Goal: Information Seeking & Learning: Compare options

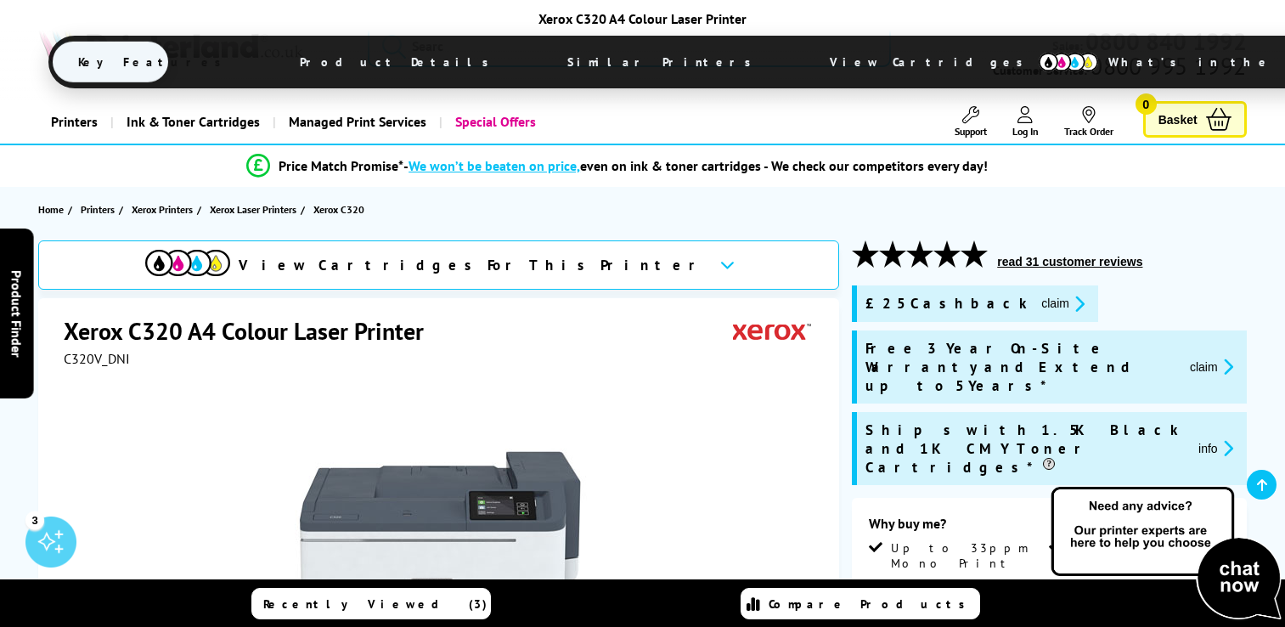
select select "2000"
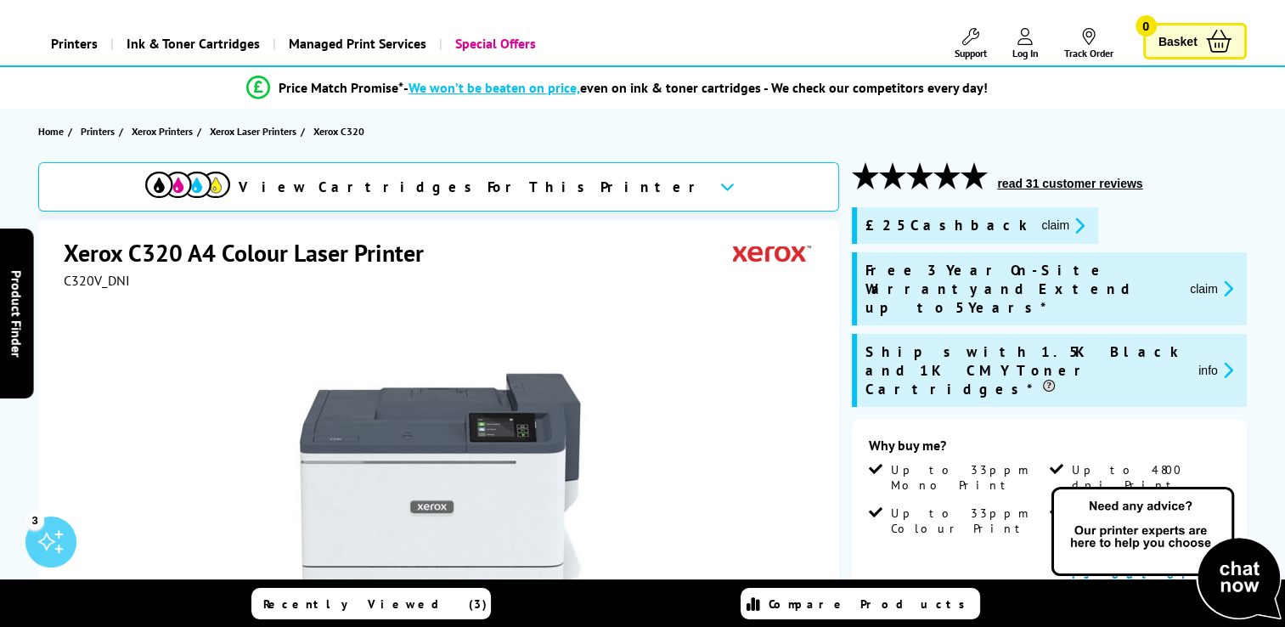
scroll to position [81, 0]
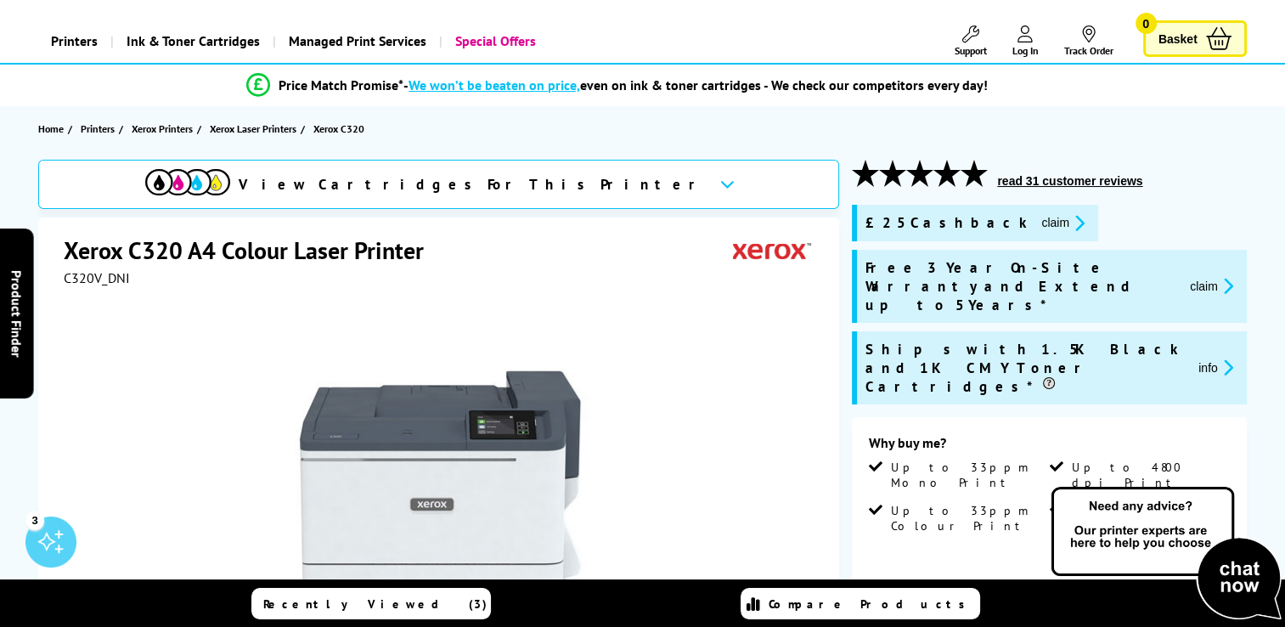
click at [1024, 178] on button "read 31 customer reviews" at bounding box center [1069, 180] width 155 height 15
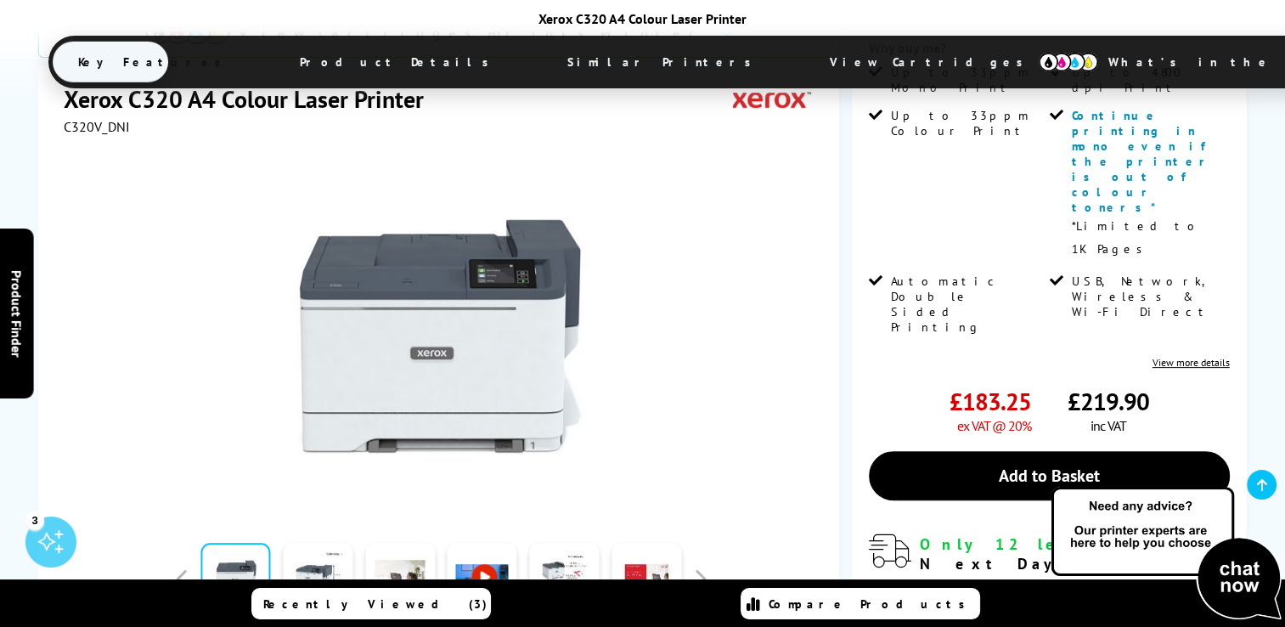
scroll to position [482, 0]
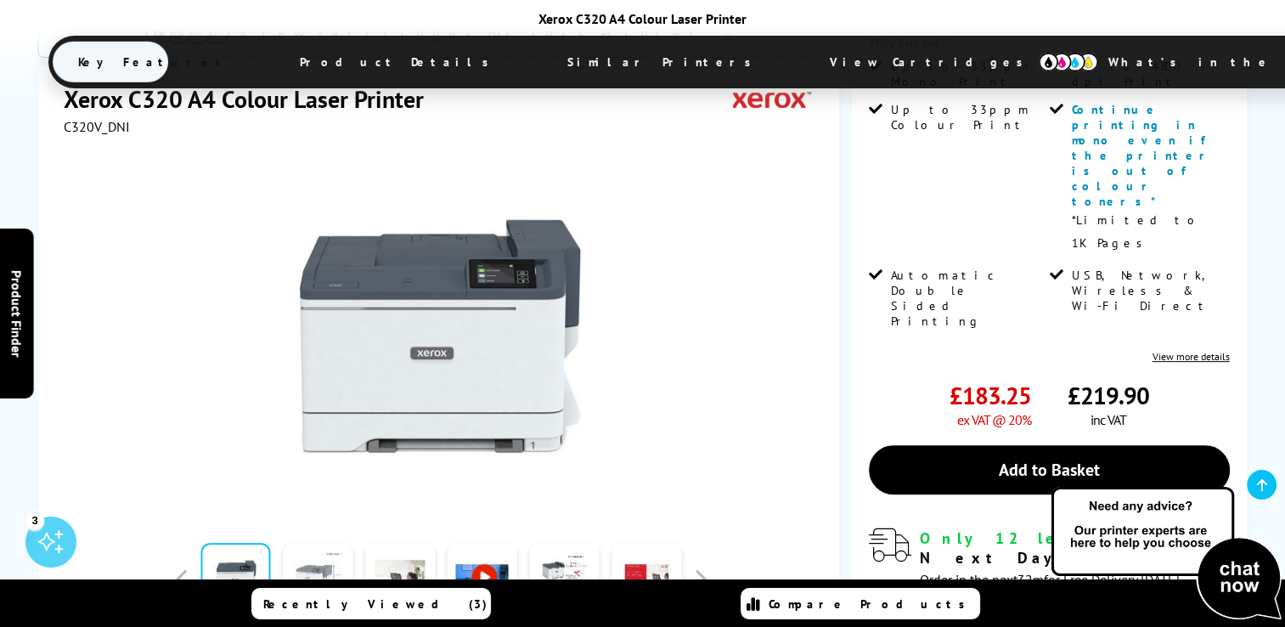
click at [305, 543] on link at bounding box center [318, 579] width 70 height 72
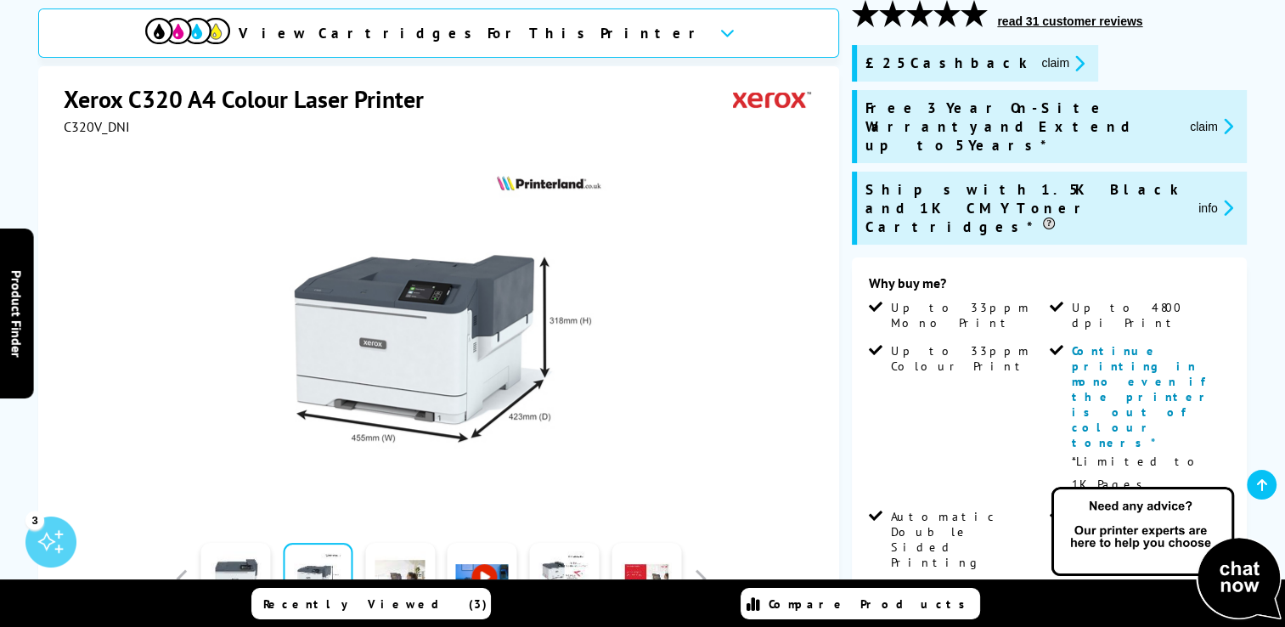
scroll to position [278, 0]
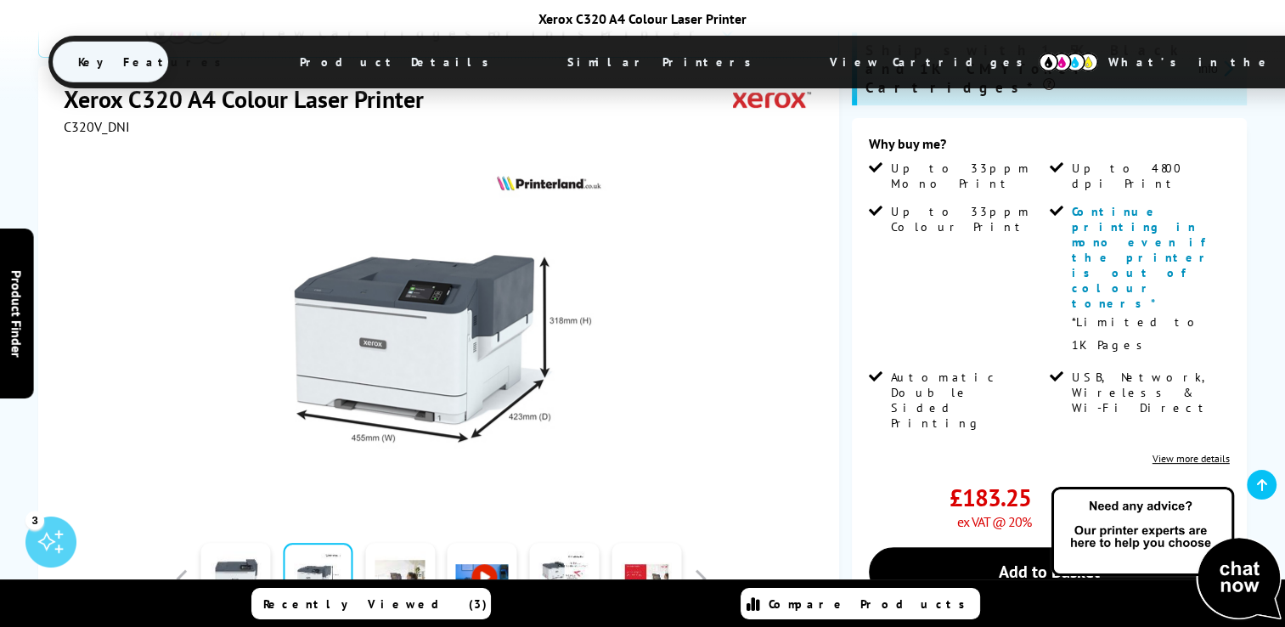
scroll to position [380, 0]
click at [995, 546] on link "Add to Basket" at bounding box center [1049, 570] width 360 height 49
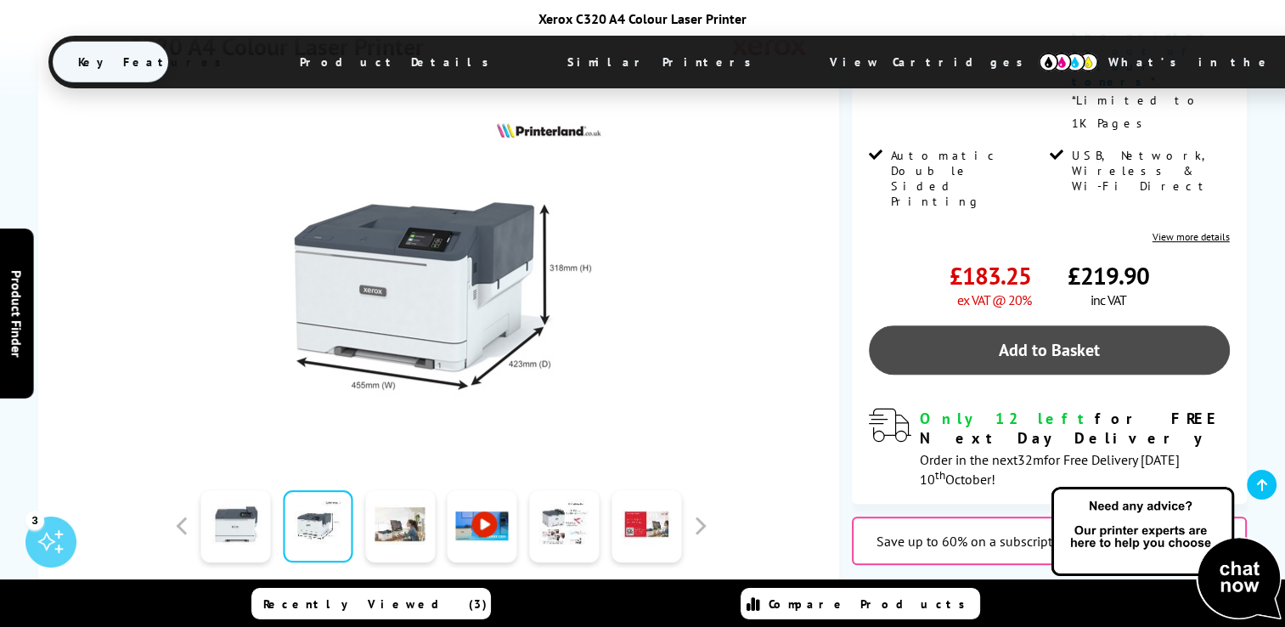
scroll to position [425, 0]
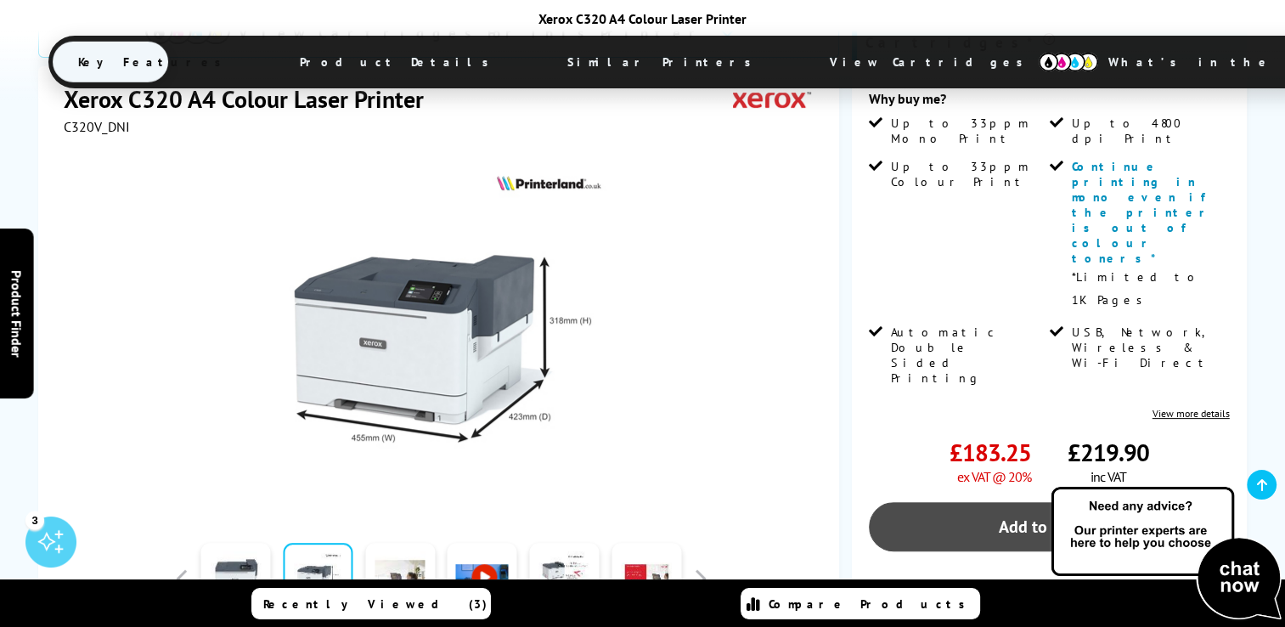
click at [1065, 502] on link "Add to Basket" at bounding box center [1049, 526] width 360 height 49
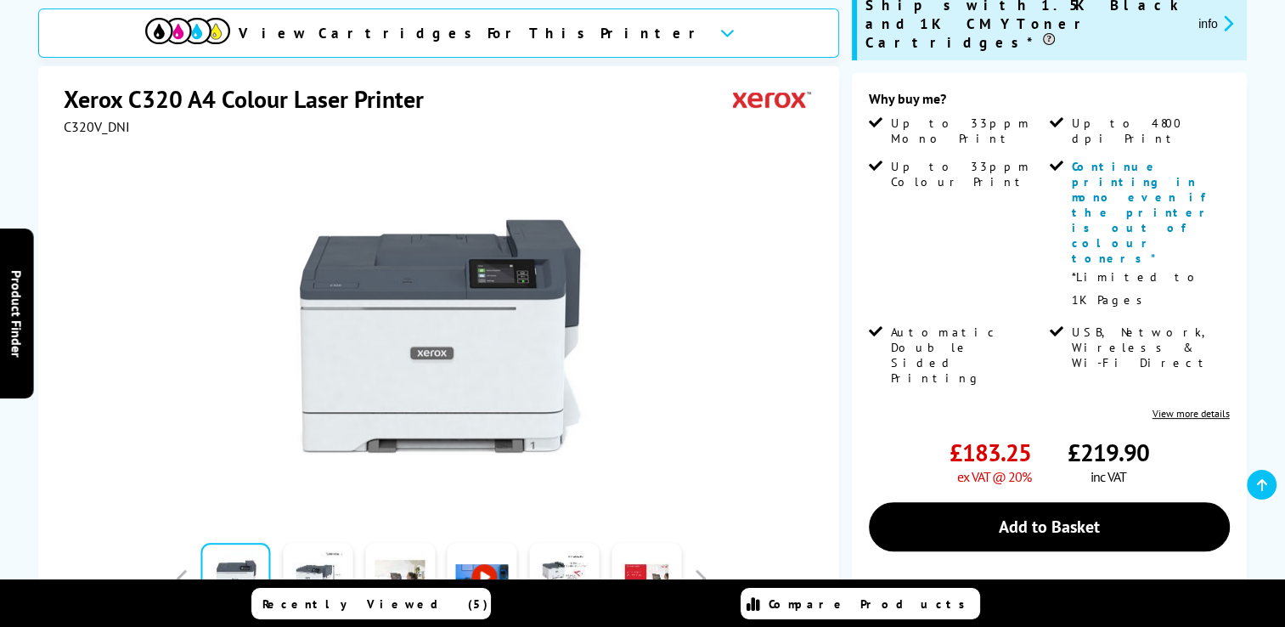
scroll to position [425, 0]
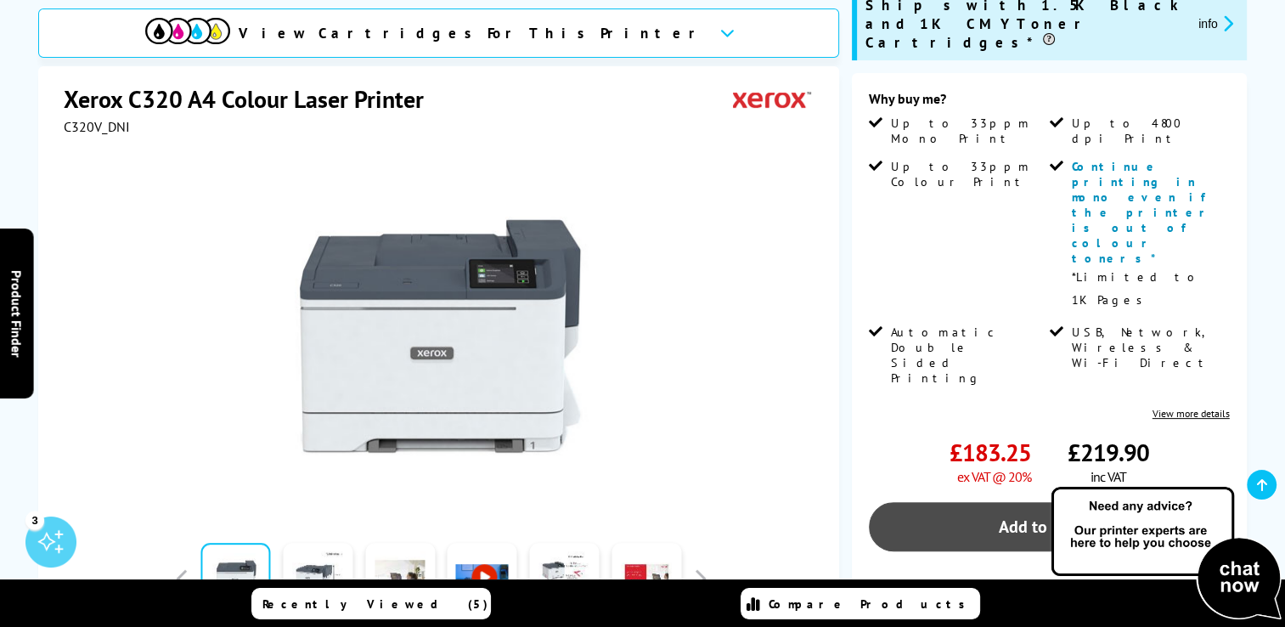
click at [952, 502] on link "Add to Basket" at bounding box center [1049, 526] width 360 height 49
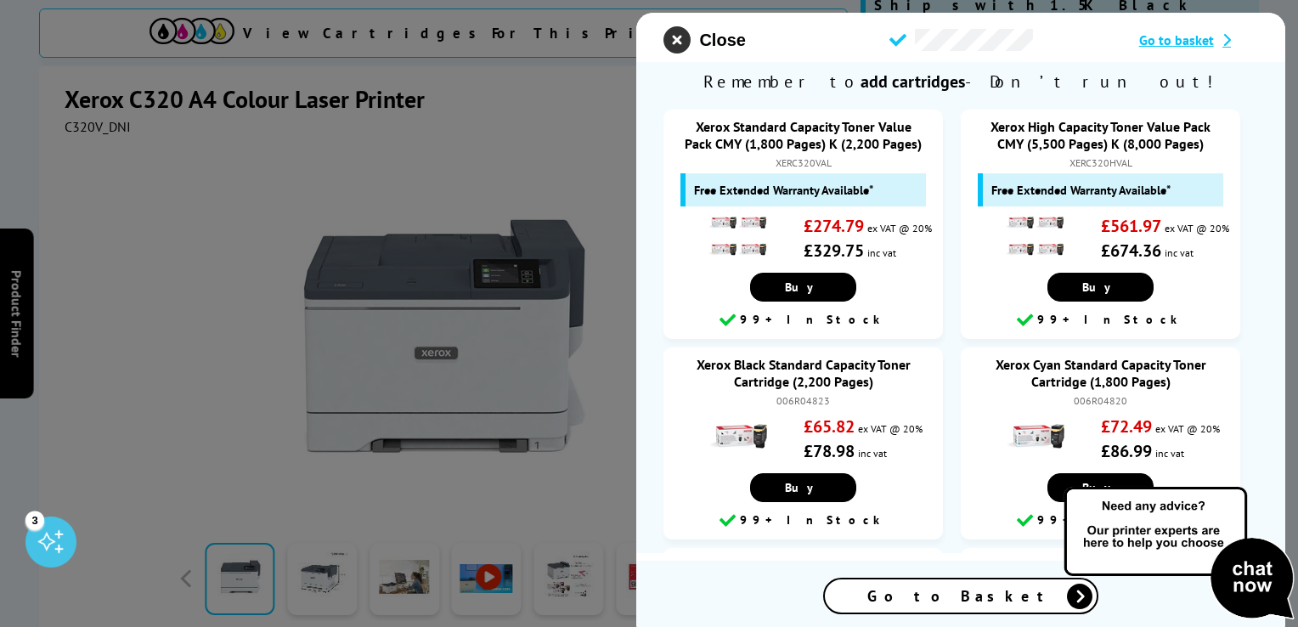
click at [676, 43] on icon "close modal" at bounding box center [676, 39] width 27 height 27
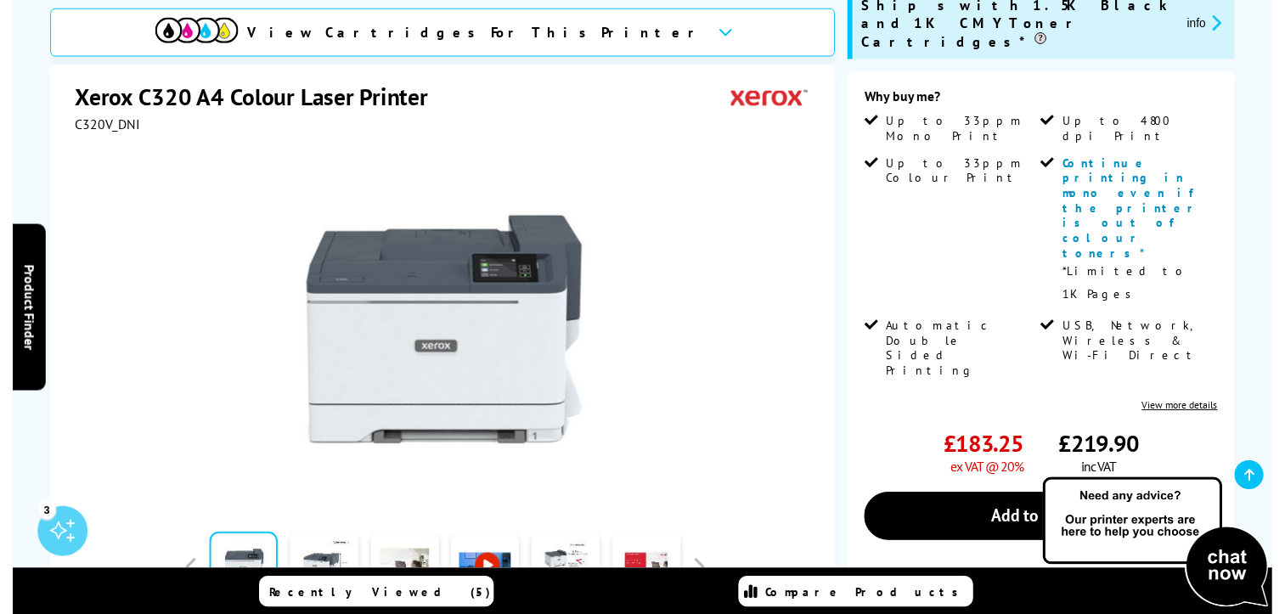
scroll to position [0, 0]
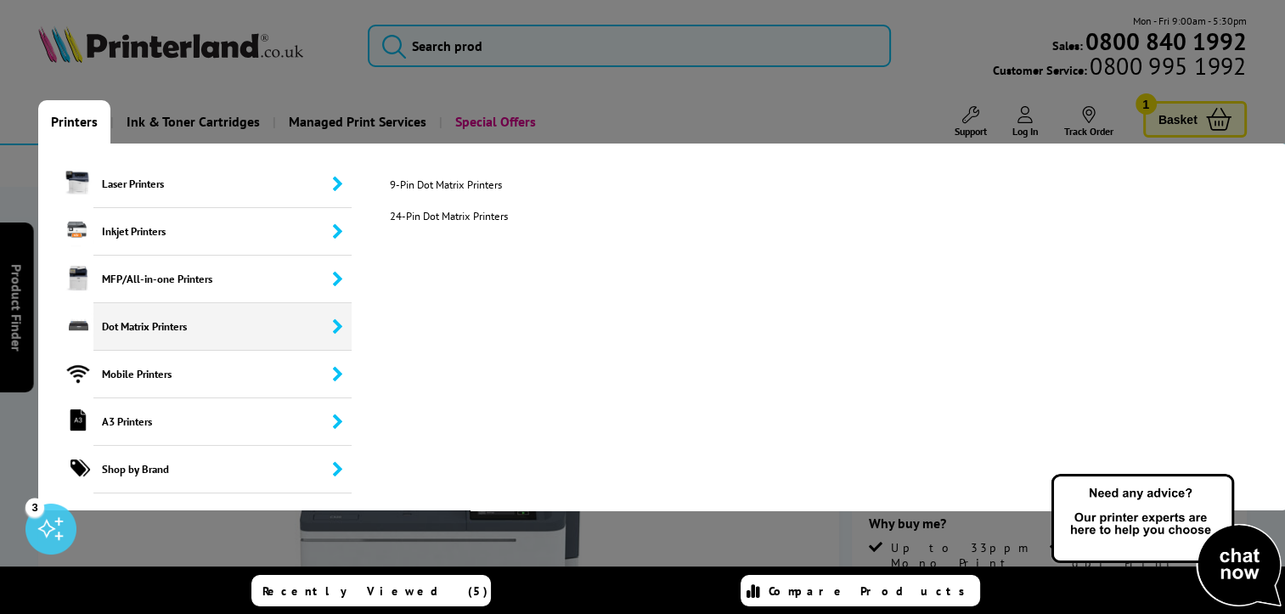
click at [166, 326] on span "Dot Matrix Printers" at bounding box center [222, 327] width 258 height 48
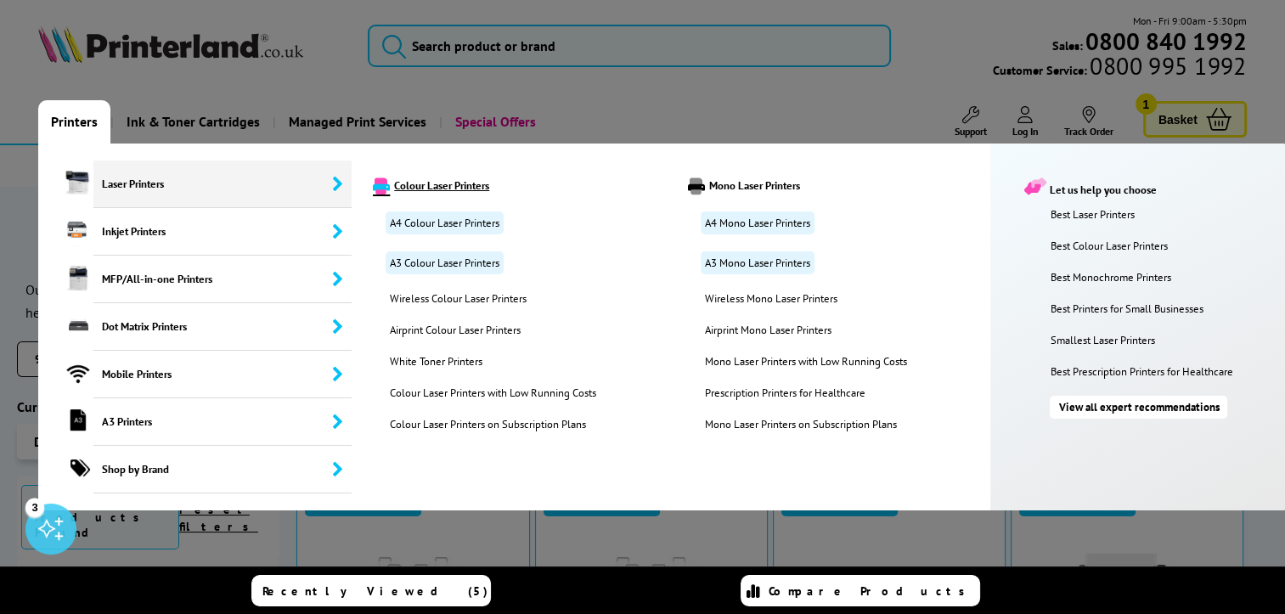
click at [440, 188] on link "Colour Laser Printers" at bounding box center [516, 186] width 313 height 17
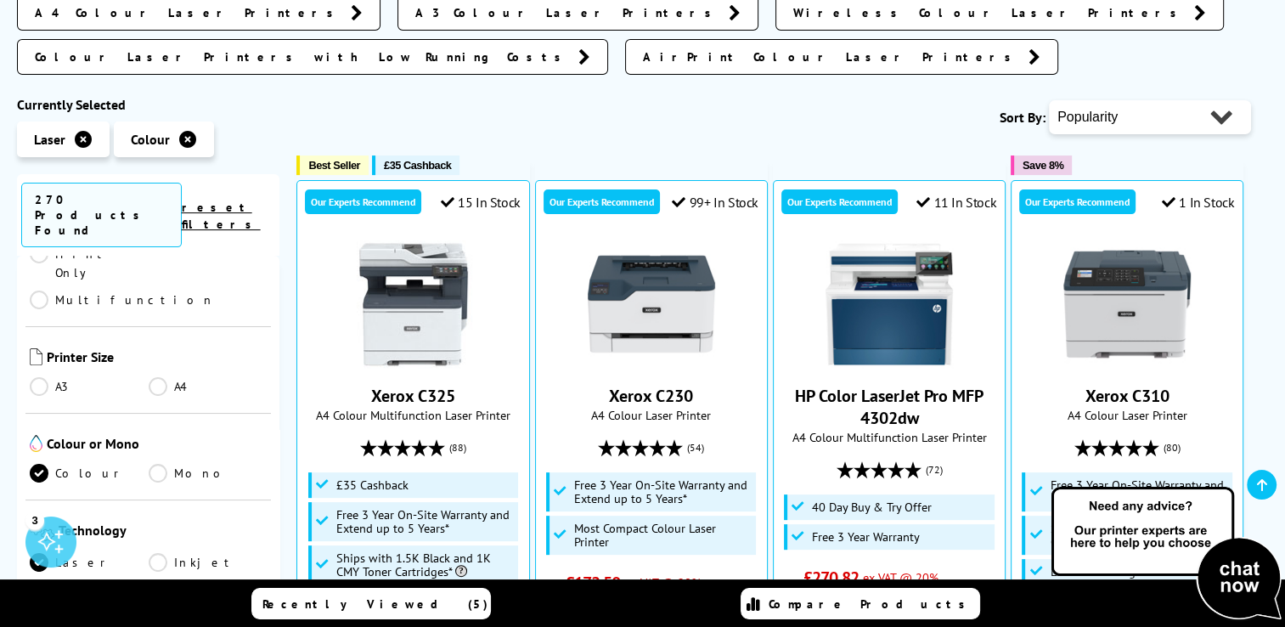
scroll to position [302, 0]
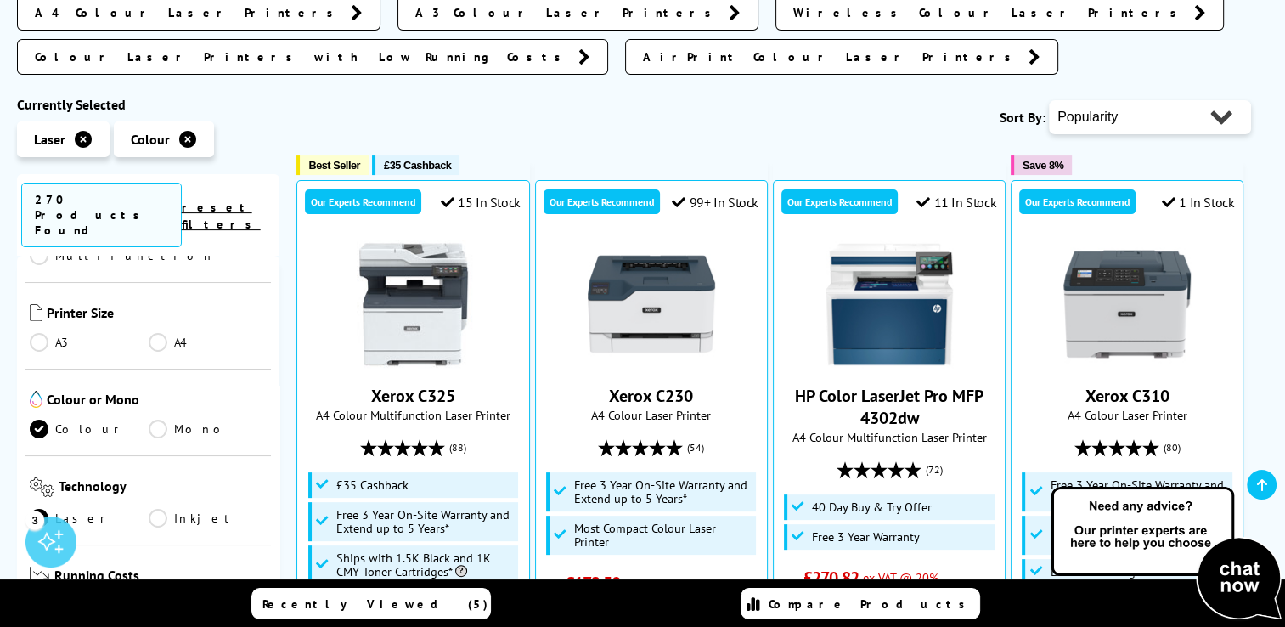
click at [157, 333] on link "A4" at bounding box center [208, 342] width 119 height 19
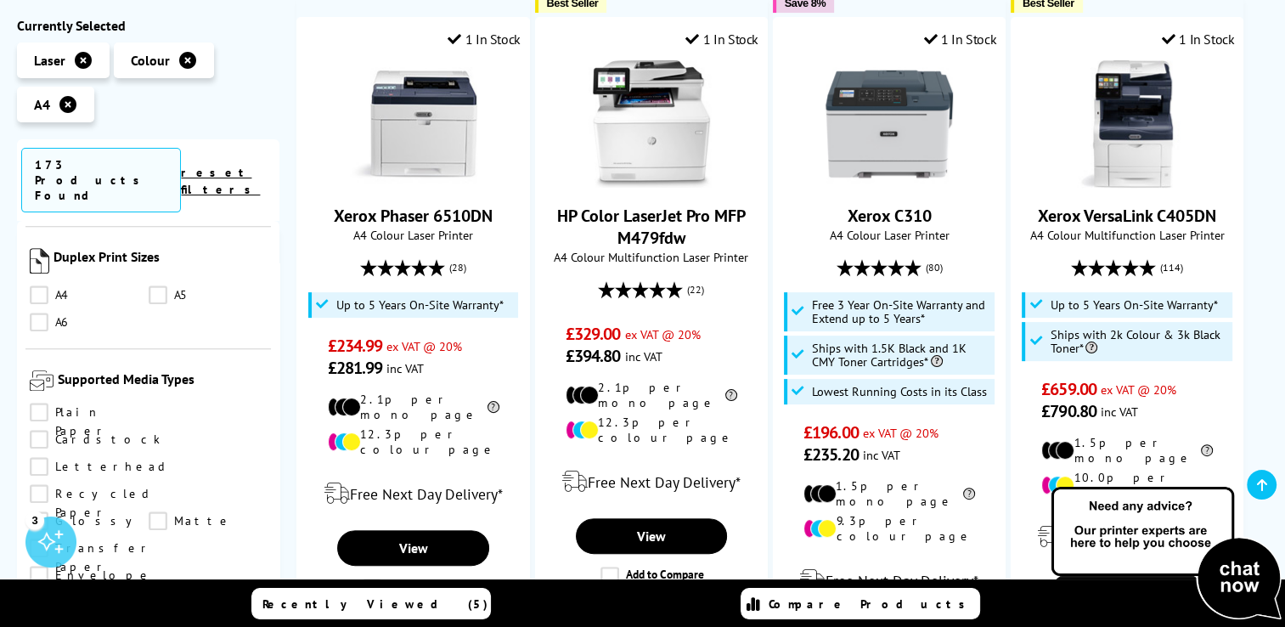
scroll to position [1685, 0]
click at [34, 592] on link "Label Sheet" at bounding box center [89, 601] width 119 height 19
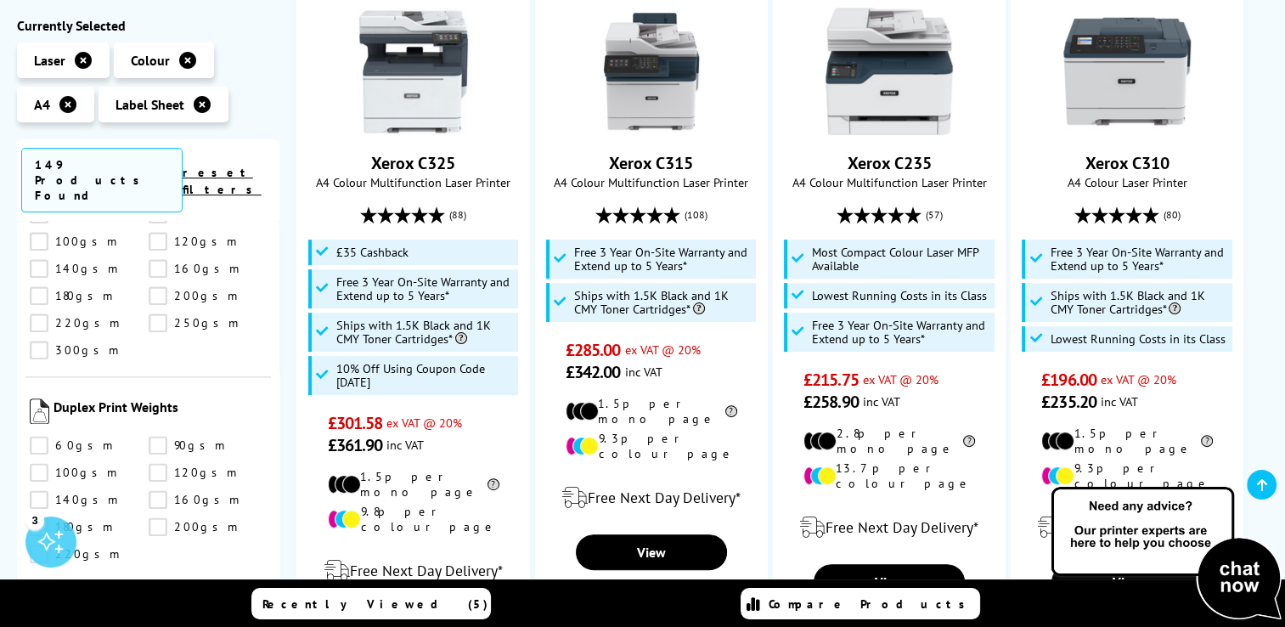
scroll to position [2300, 0]
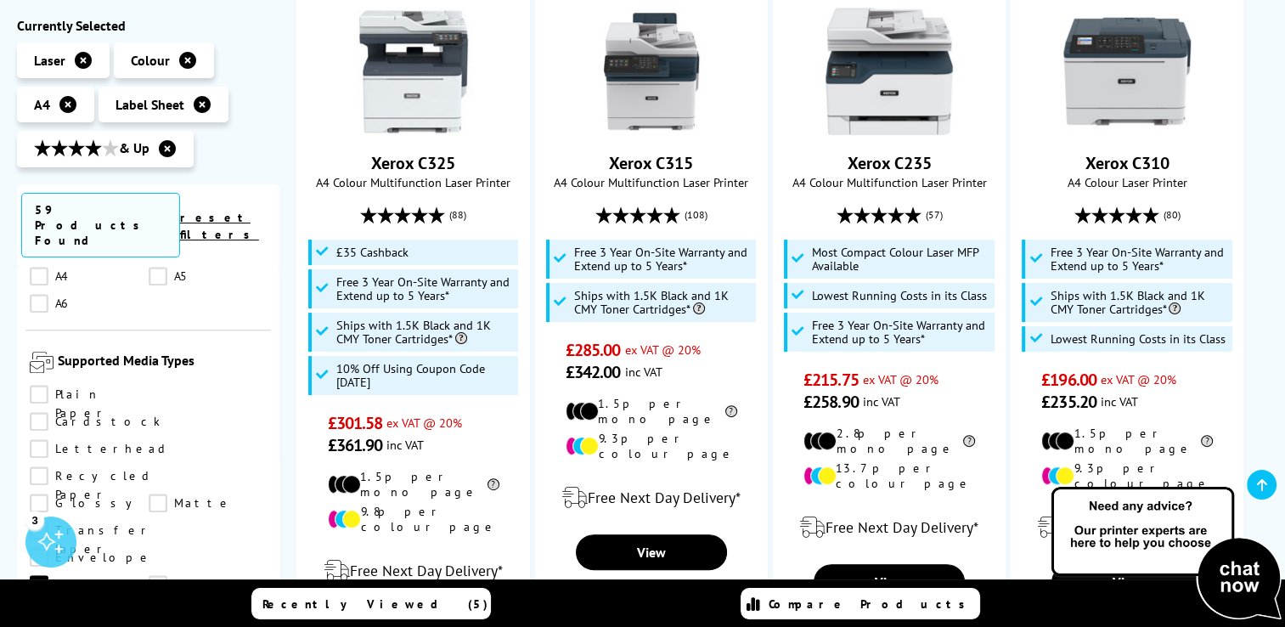
scroll to position [1735, 0]
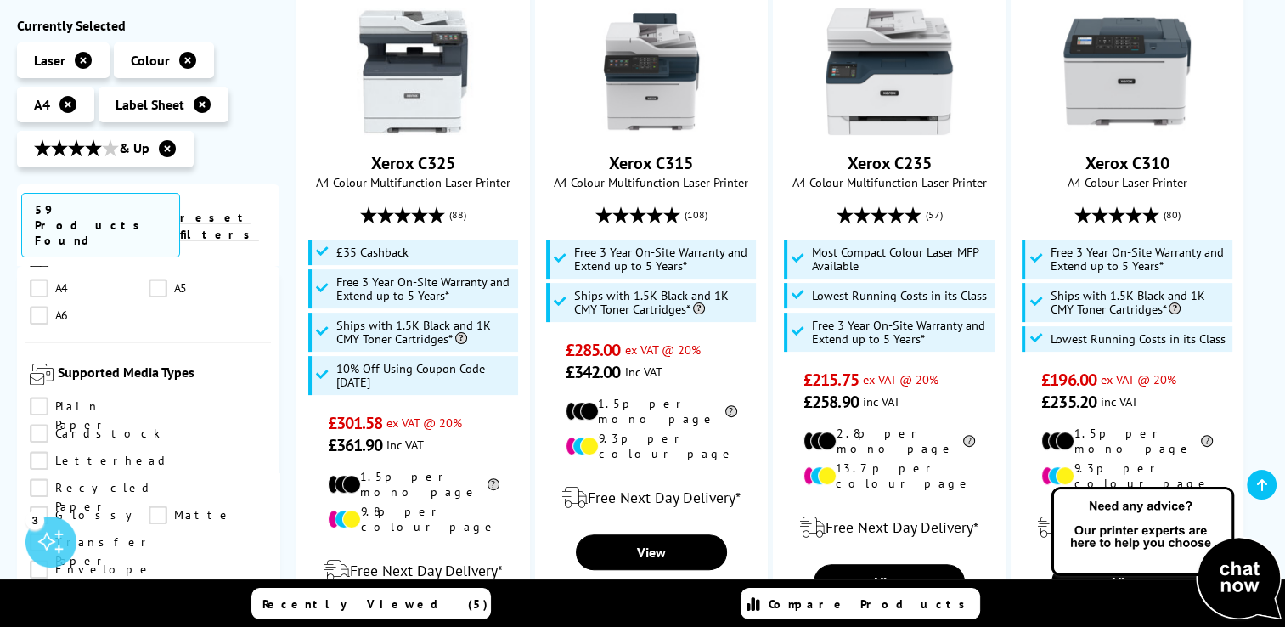
click at [42, 587] on link "Label Sheet" at bounding box center [89, 596] width 119 height 19
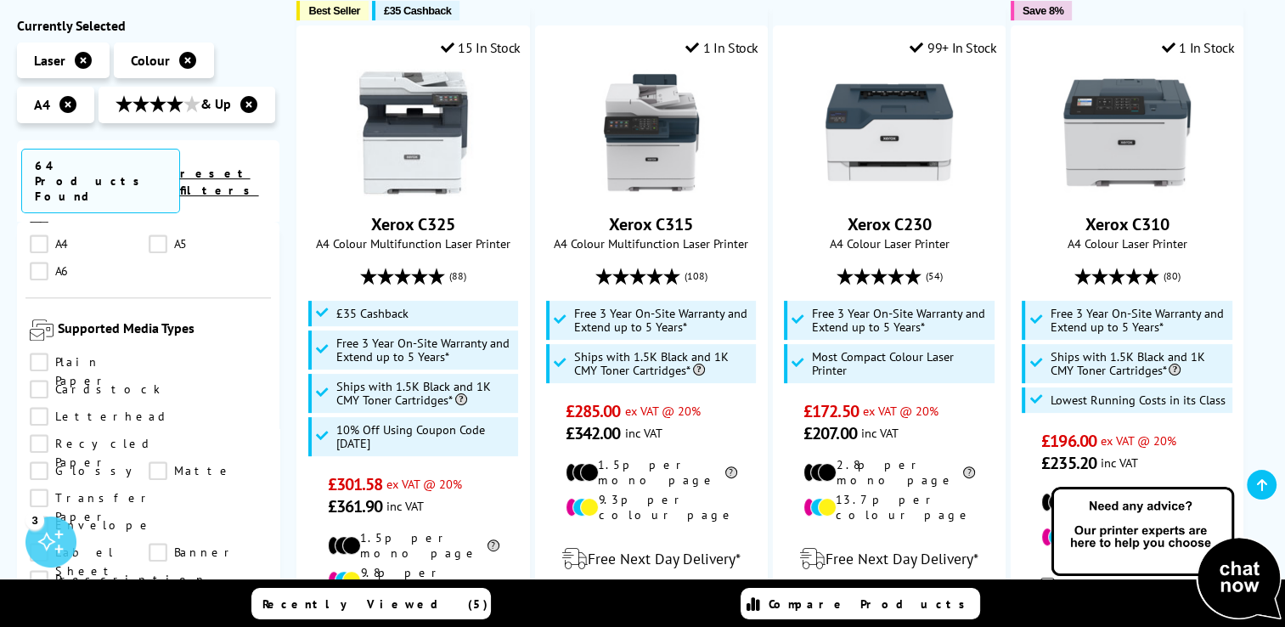
scroll to position [342, 0]
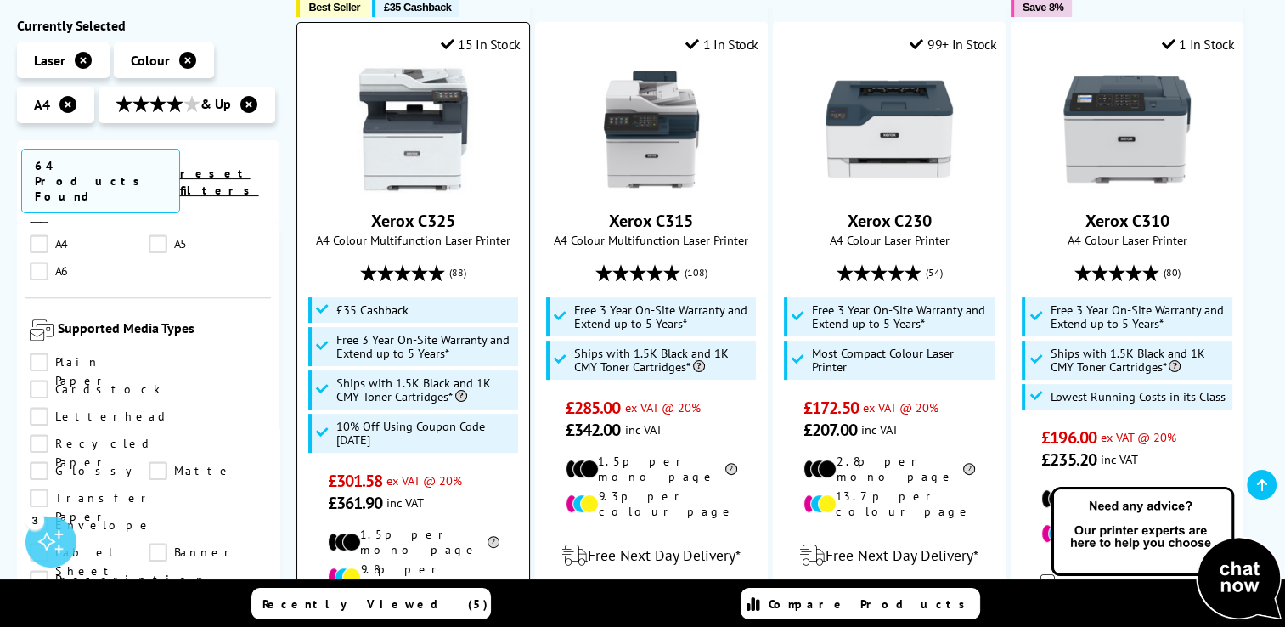
click at [414, 223] on link "Xerox C325" at bounding box center [413, 221] width 84 height 22
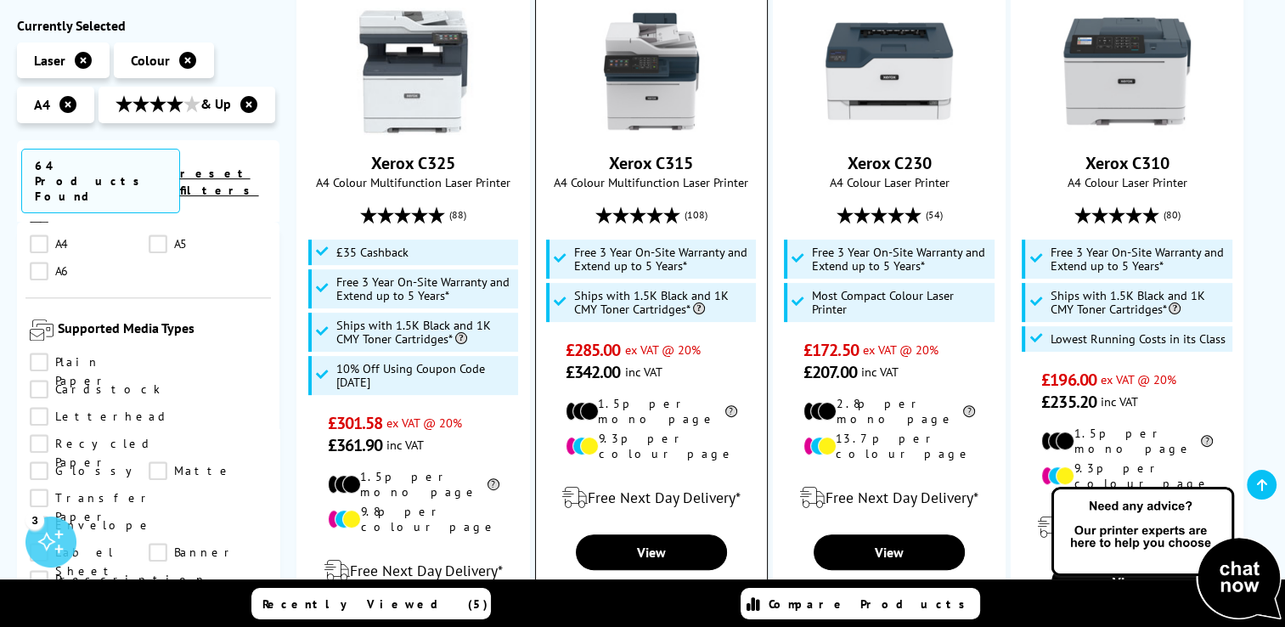
scroll to position [538, 0]
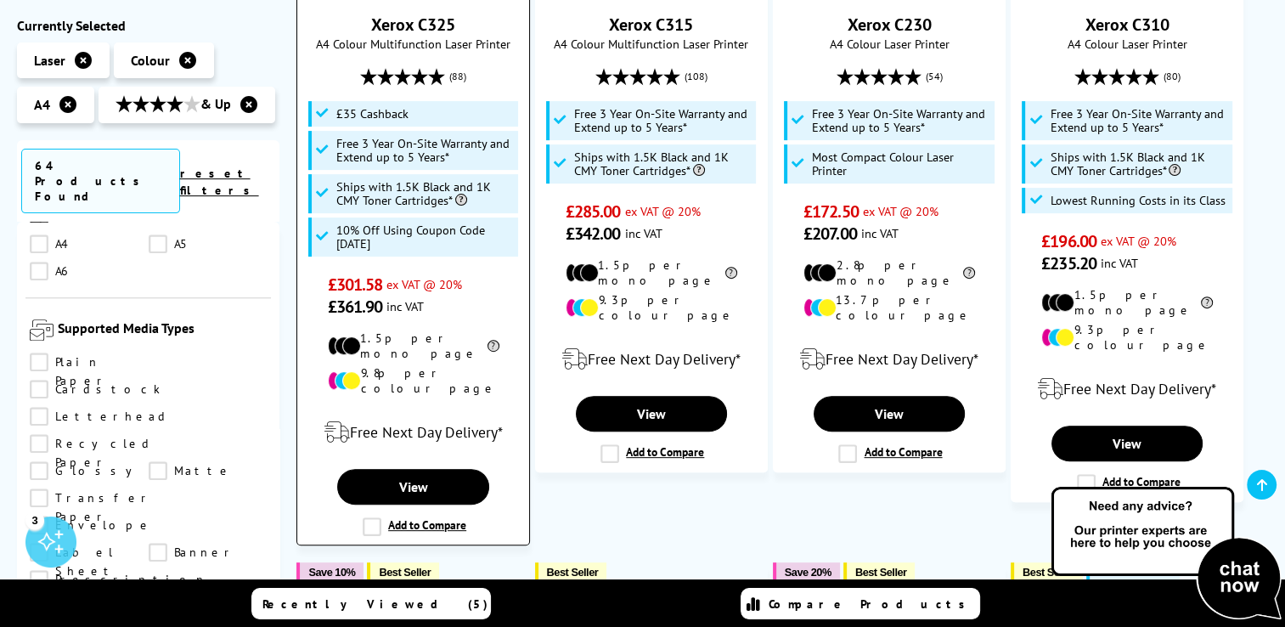
click at [367, 517] on label "Add to Compare" at bounding box center [415, 526] width 104 height 19
click at [0, 0] on input "Add to Compare" at bounding box center [0, 0] width 0 height 0
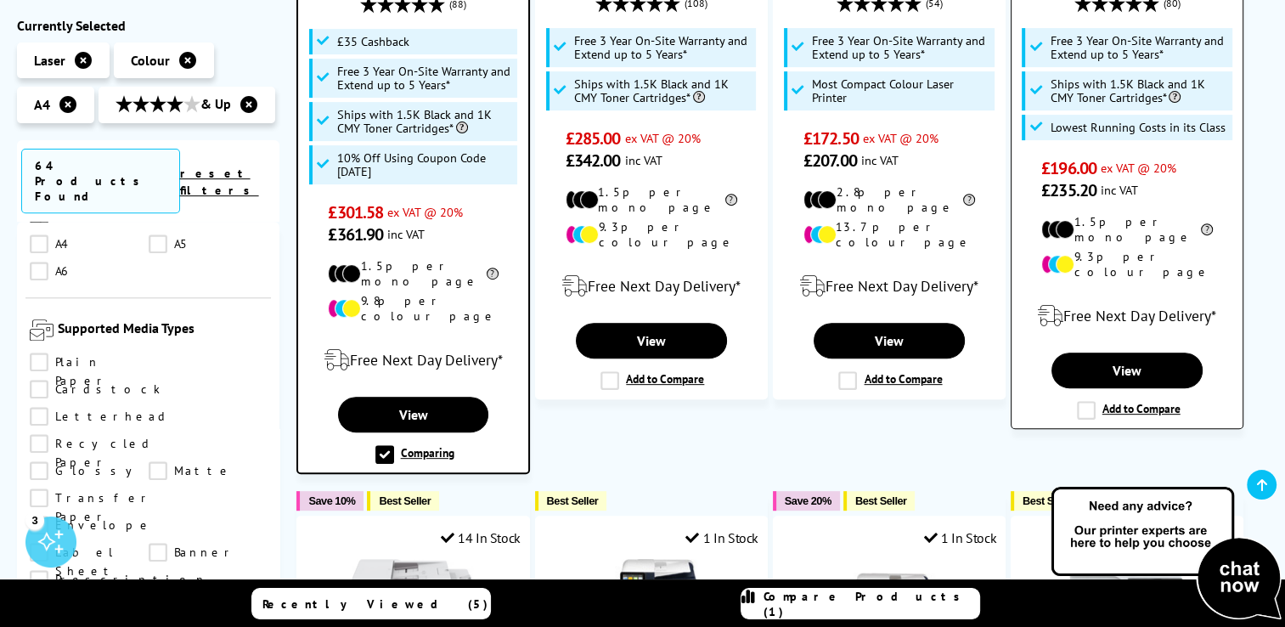
scroll to position [611, 0]
click at [1085, 401] on label "Add to Compare" at bounding box center [1129, 410] width 104 height 19
click at [0, 0] on input "Add to Compare" at bounding box center [0, 0] width 0 height 0
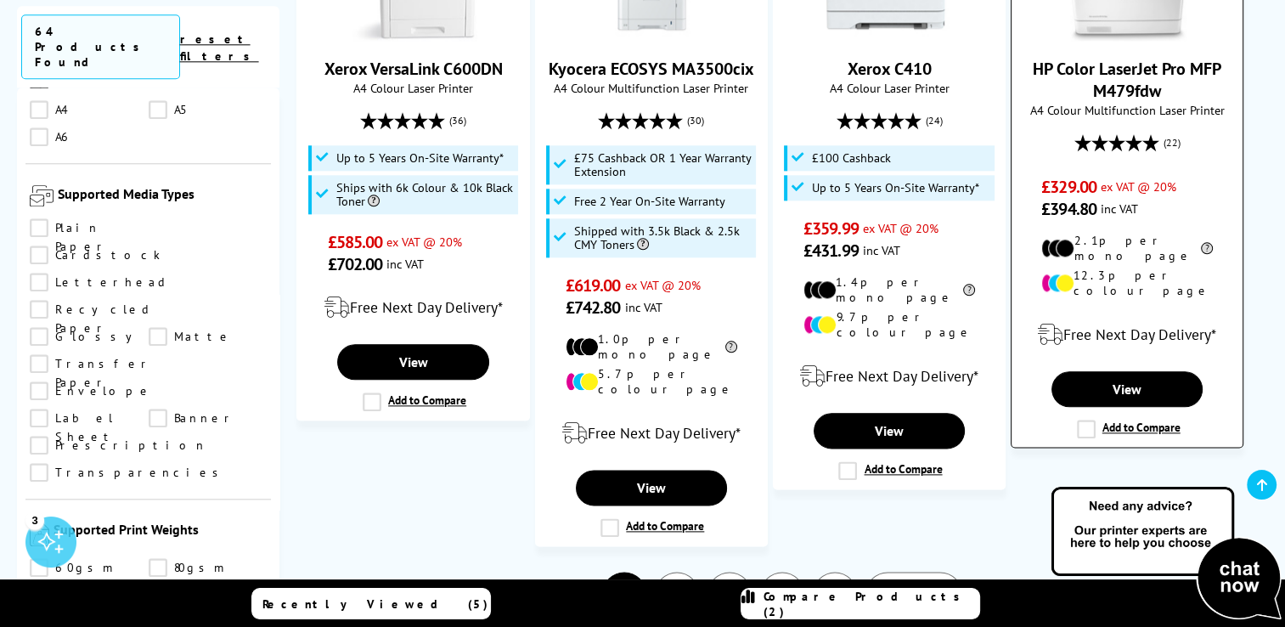
scroll to position [1971, 0]
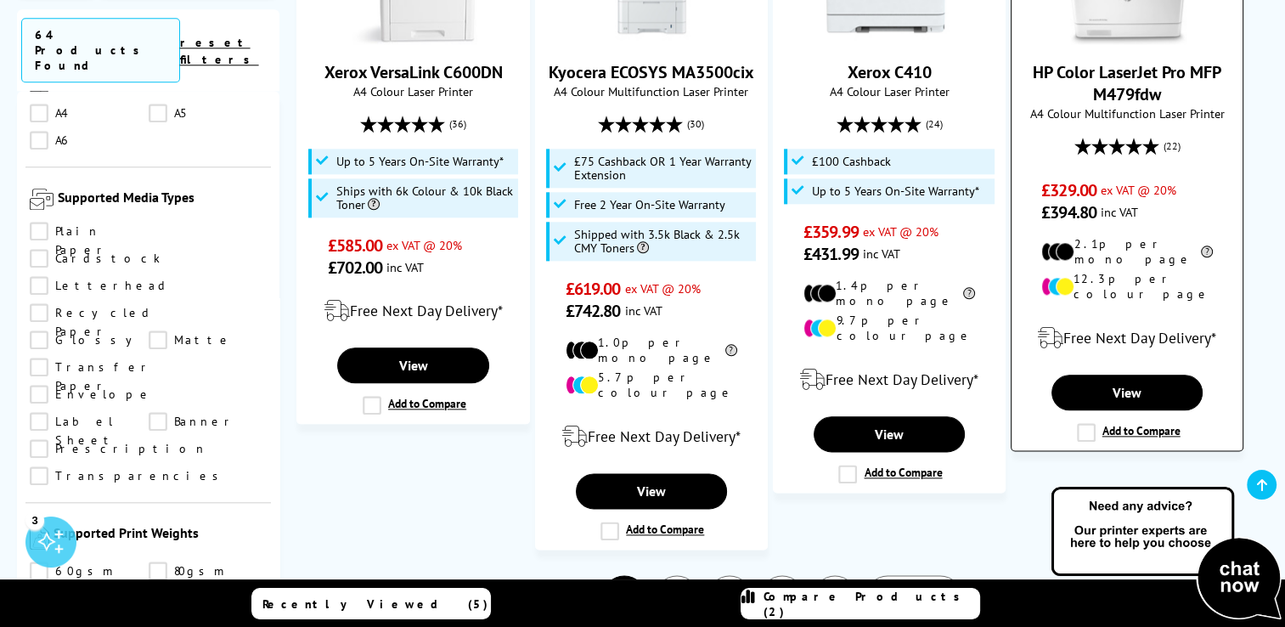
click at [1084, 423] on label "Add to Compare" at bounding box center [1129, 432] width 104 height 19
click at [0, 0] on input "Add to Compare" at bounding box center [0, 0] width 0 height 0
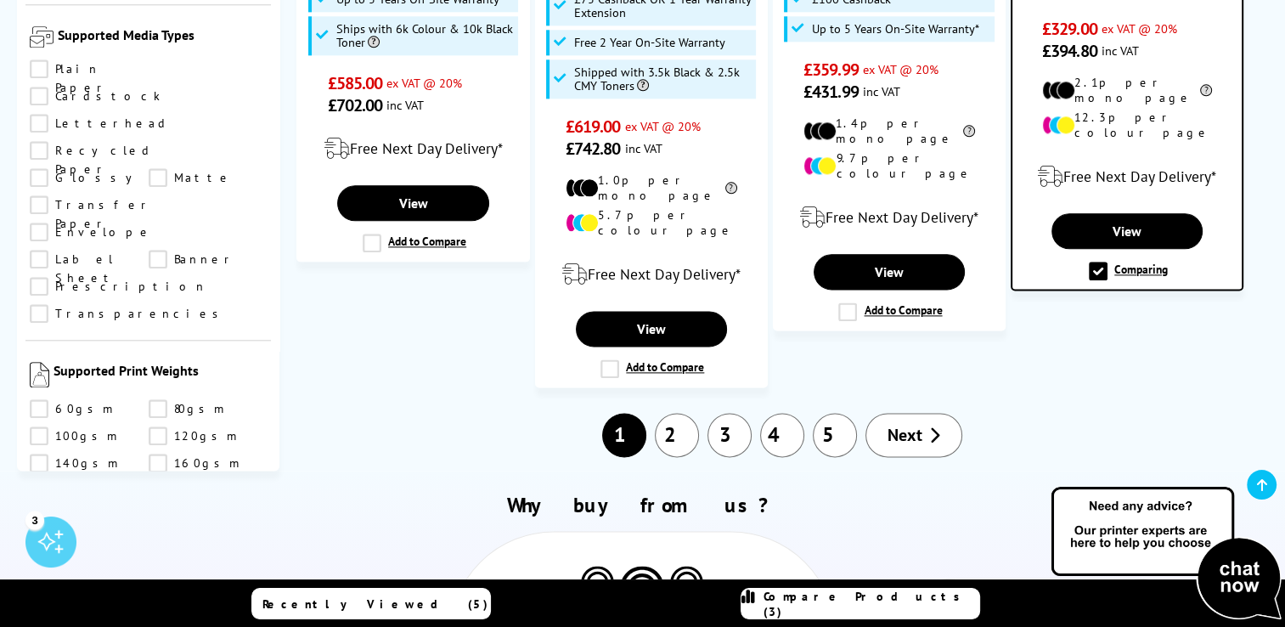
scroll to position [2161, 0]
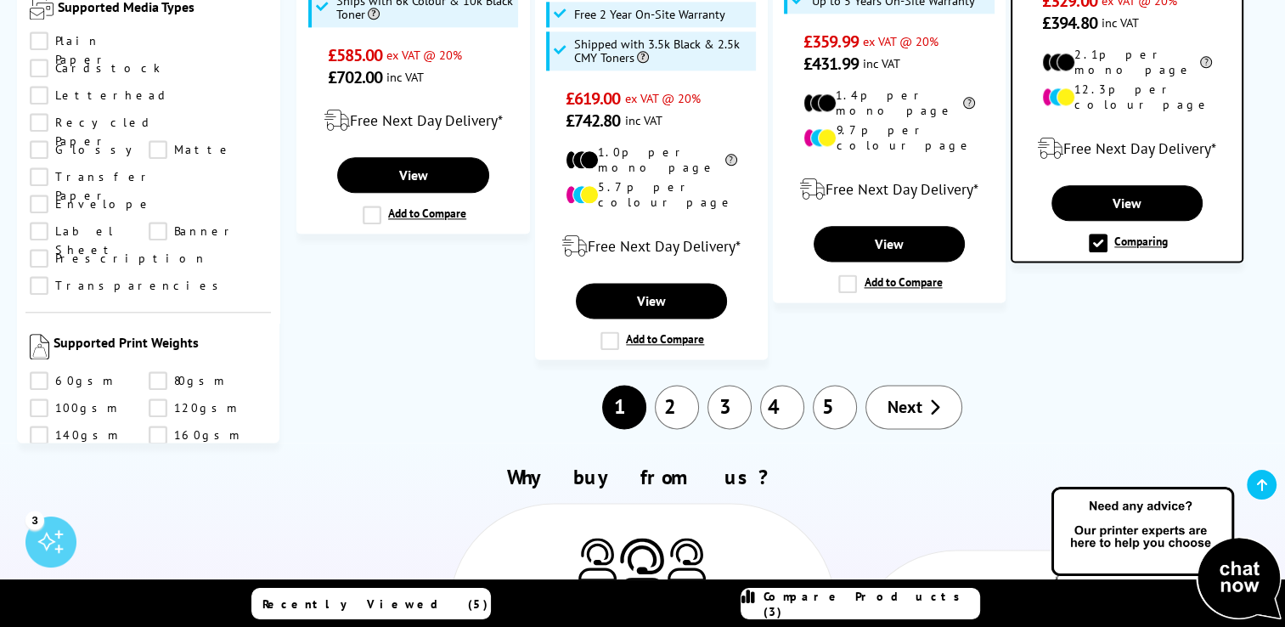
click at [680, 385] on link "2" at bounding box center [677, 407] width 44 height 44
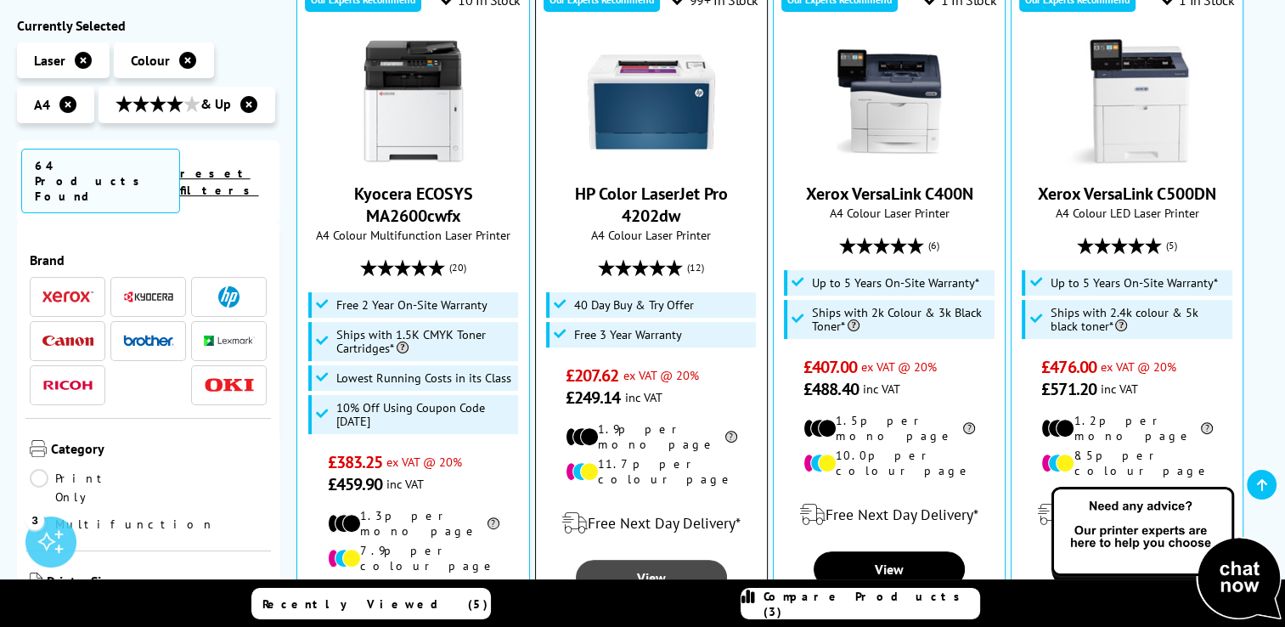
scroll to position [426, 0]
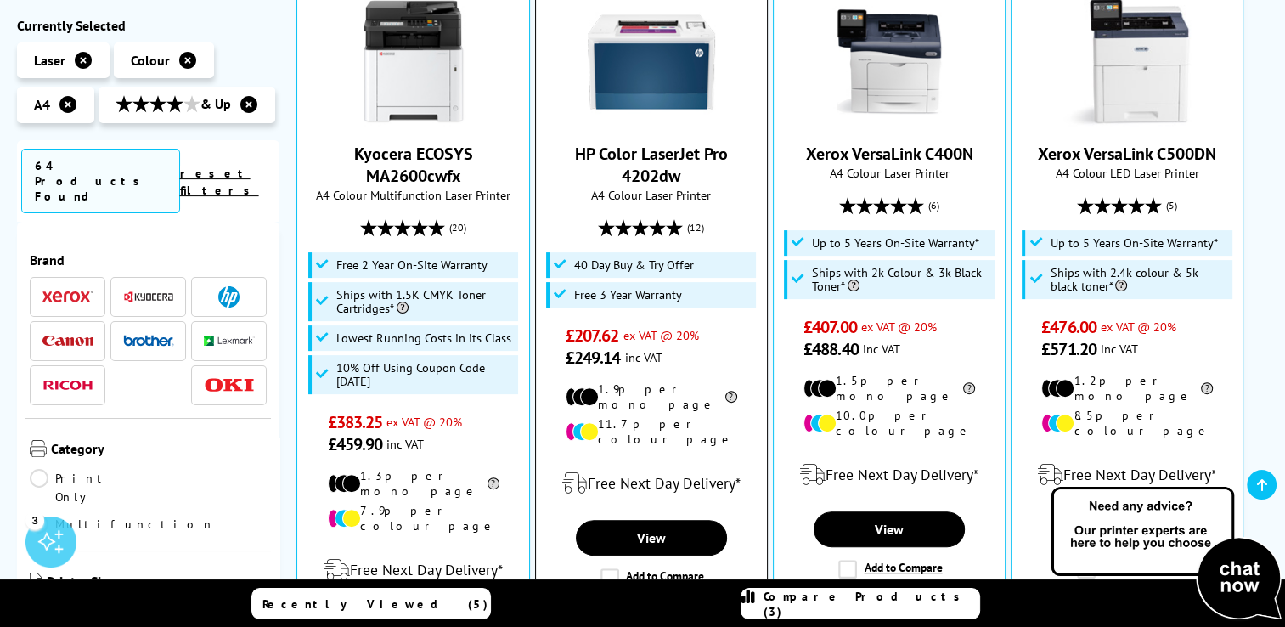
click at [598, 568] on div "Add to Compare" at bounding box center [651, 577] width 106 height 19
click at [604, 568] on label "Add to Compare" at bounding box center [652, 577] width 104 height 19
click at [0, 0] on input "Add to Compare" at bounding box center [0, 0] width 0 height 0
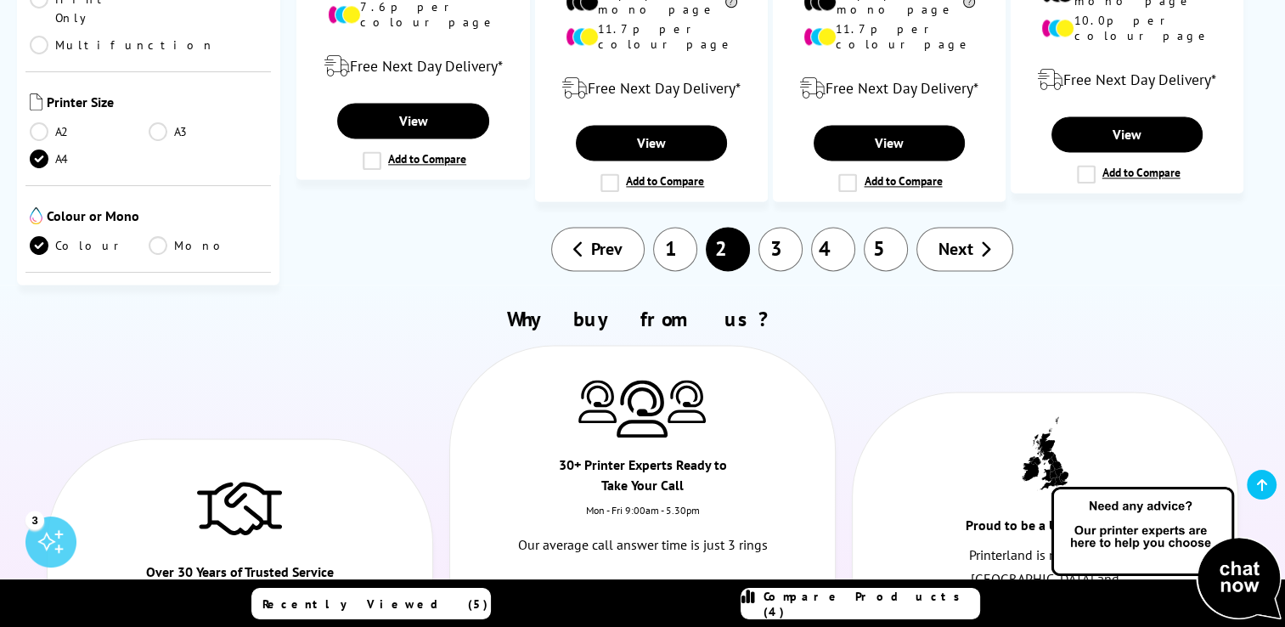
scroll to position [2313, 0]
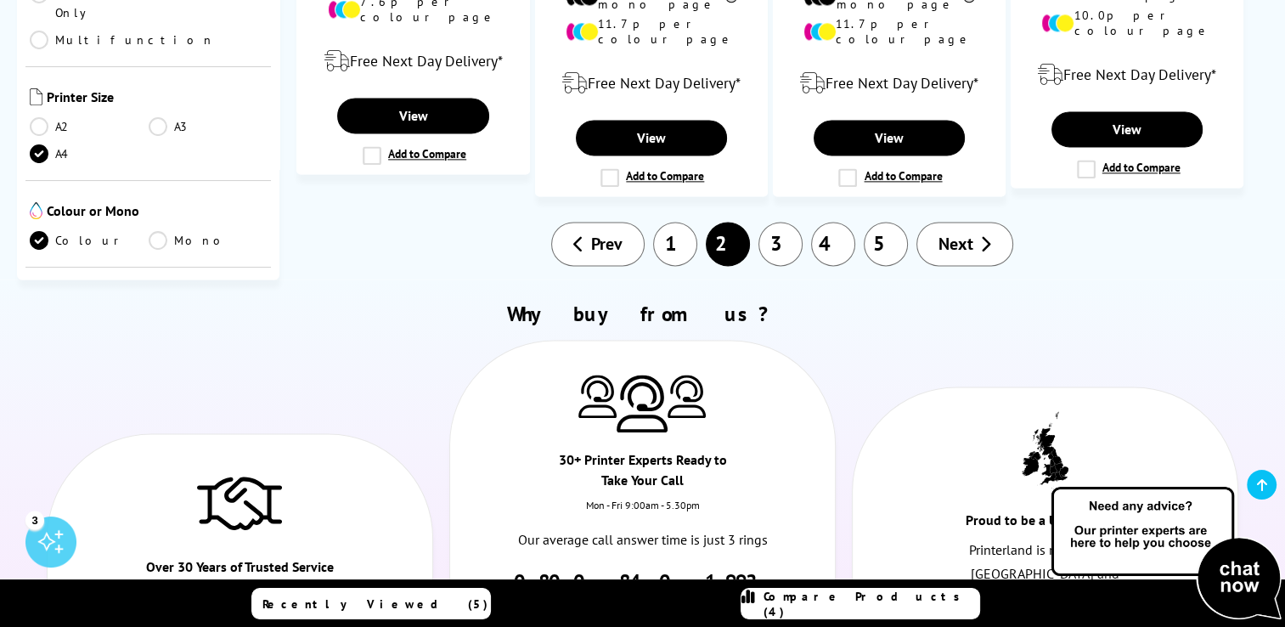
click at [783, 222] on link "3" at bounding box center [780, 244] width 44 height 44
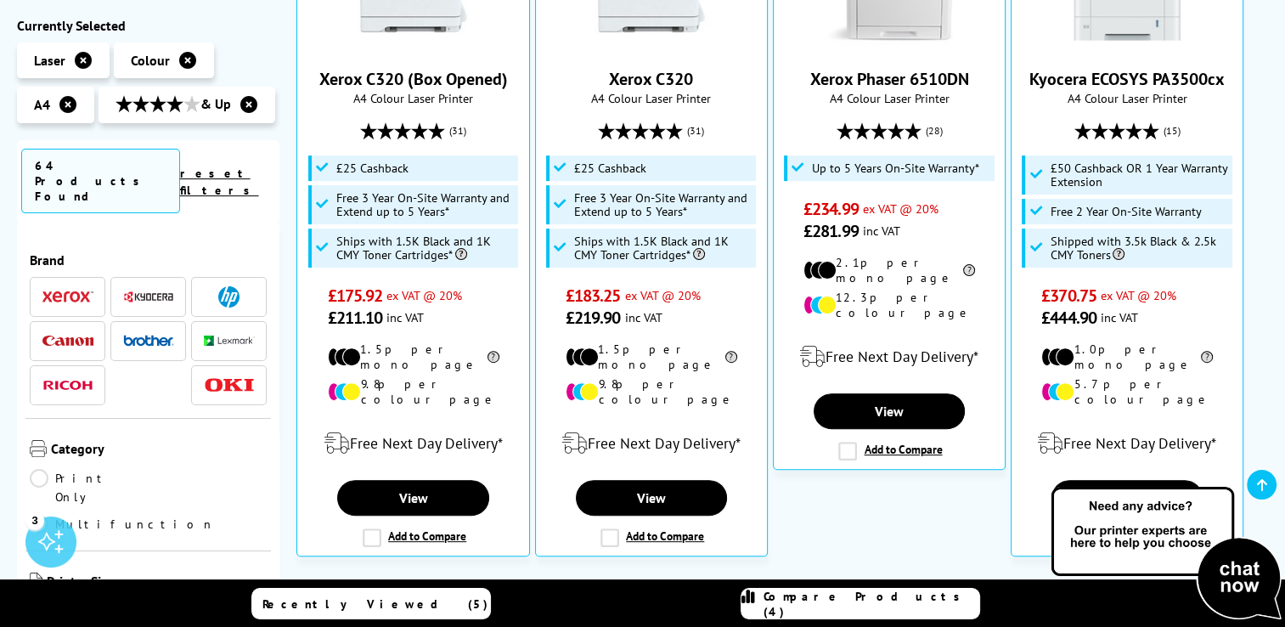
scroll to position [520, 0]
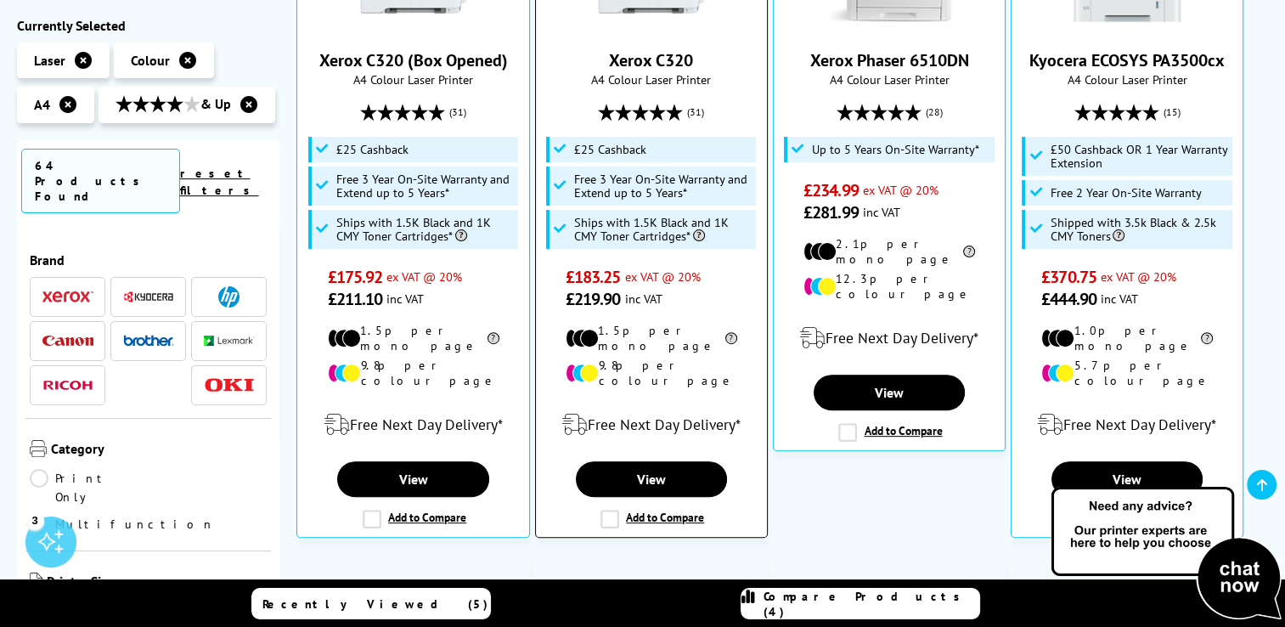
click at [609, 510] on label "Add to Compare" at bounding box center [652, 519] width 104 height 19
click at [0, 0] on input "Add to Compare" at bounding box center [0, 0] width 0 height 0
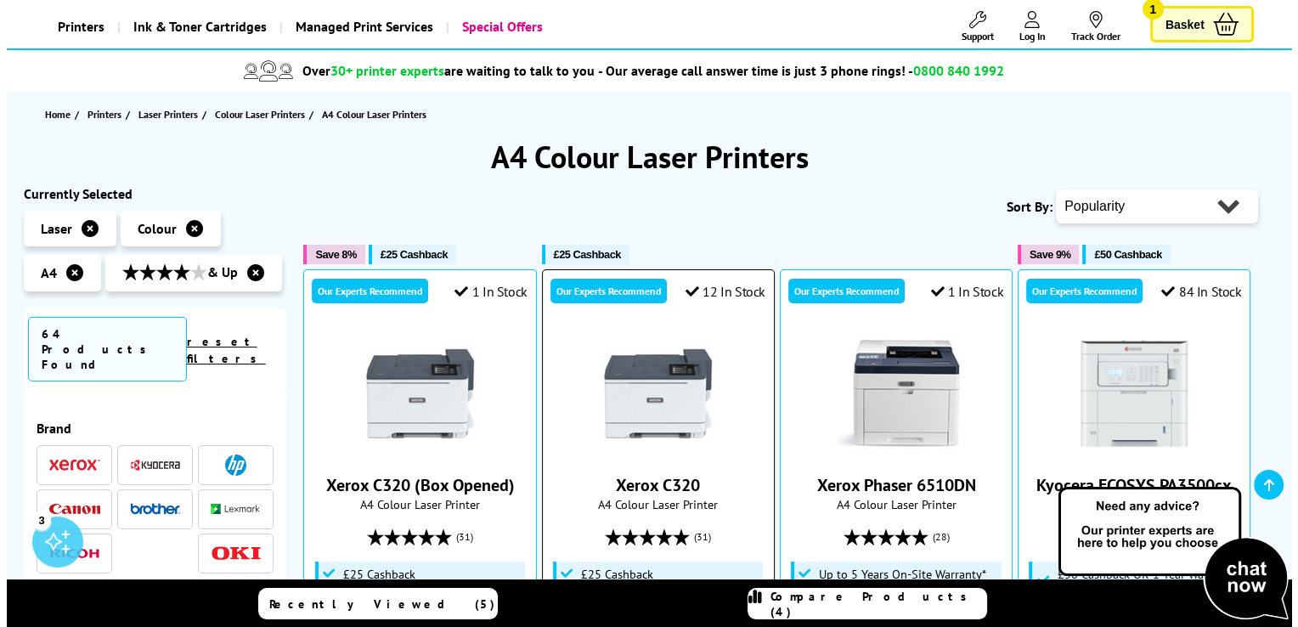
scroll to position [82, 0]
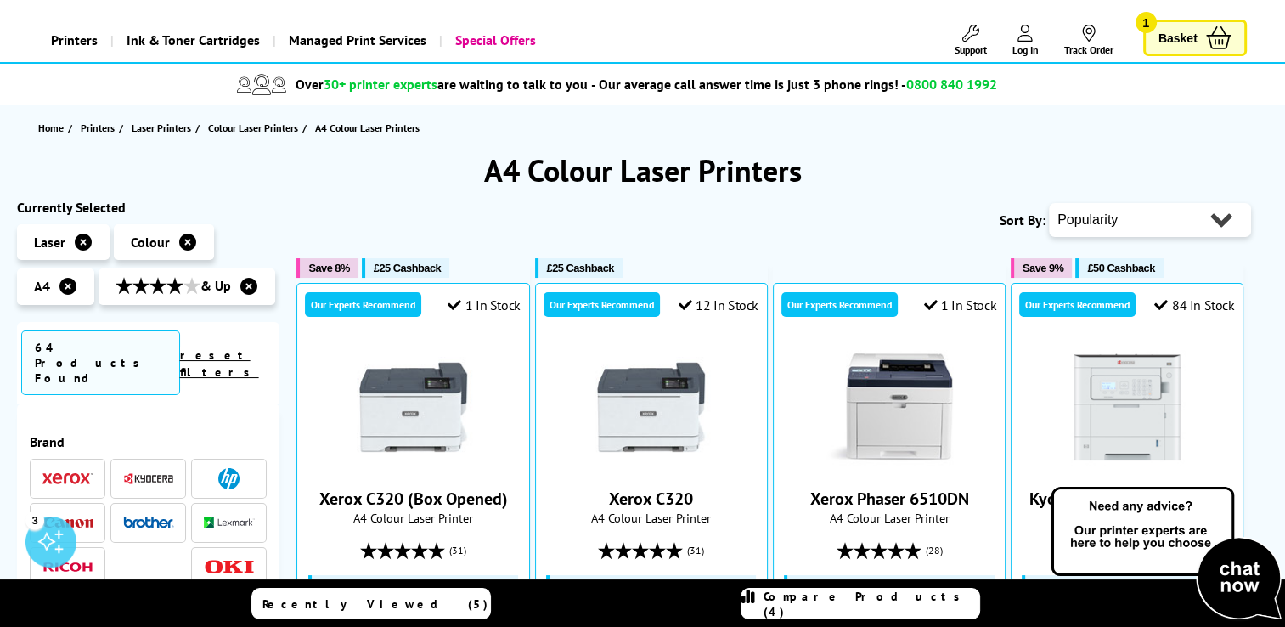
click at [843, 600] on span "Compare Products (4)" at bounding box center [872, 604] width 216 height 31
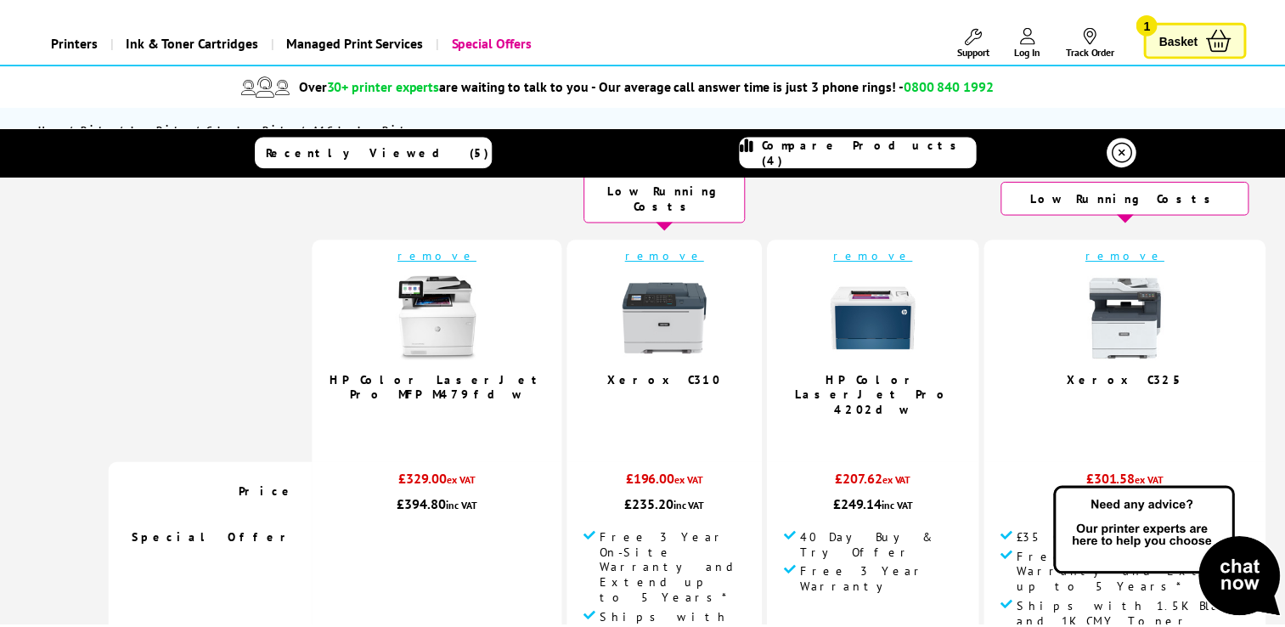
scroll to position [0, 0]
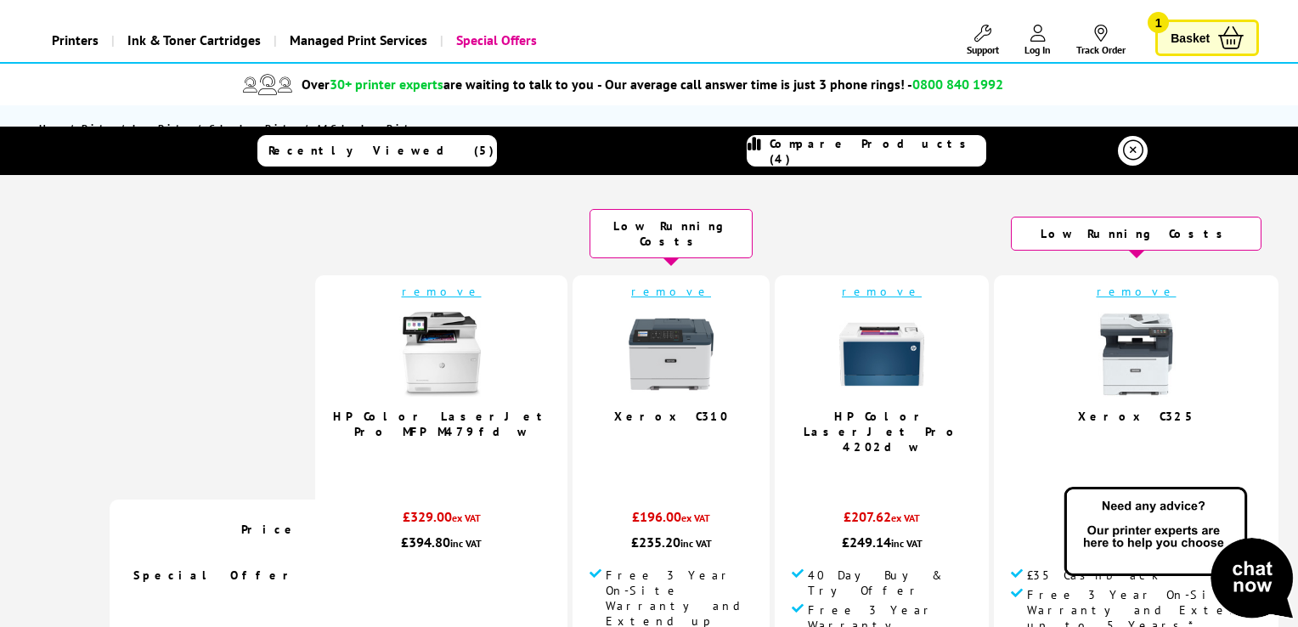
click at [848, 284] on link "remove" at bounding box center [882, 291] width 80 height 15
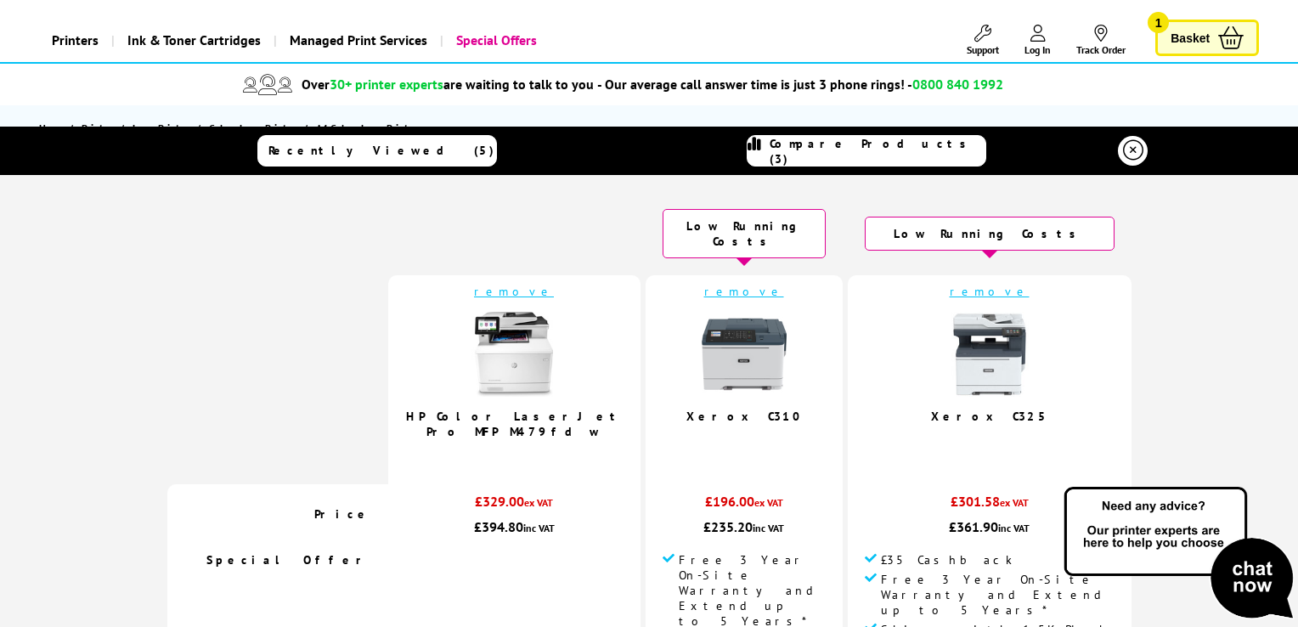
click at [547, 284] on link "remove" at bounding box center [514, 291] width 80 height 15
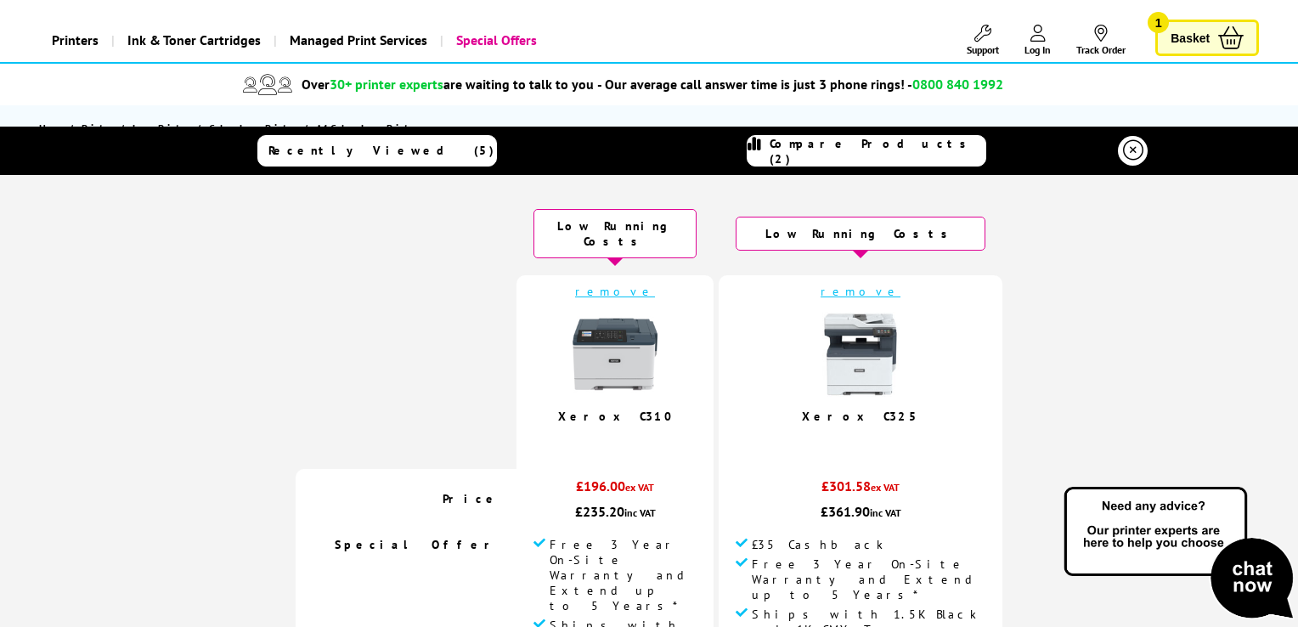
click at [1127, 146] on icon at bounding box center [1133, 150] width 20 height 20
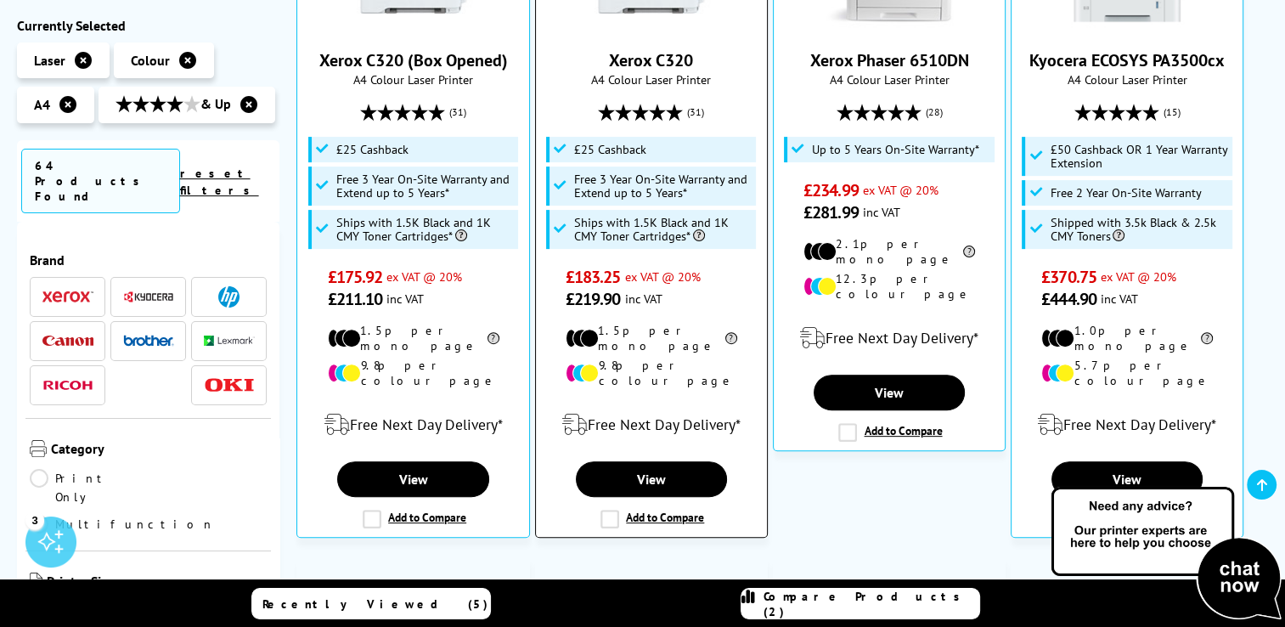
scroll to position [521, 0]
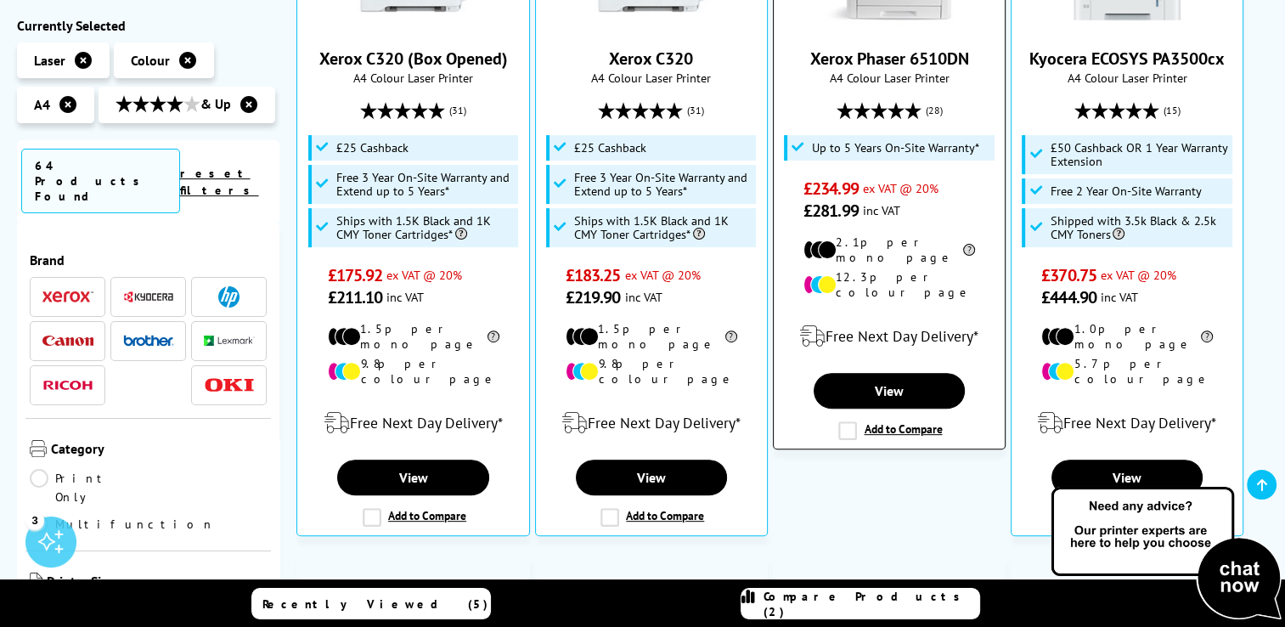
click at [849, 421] on label "Add to Compare" at bounding box center [890, 430] width 104 height 19
click at [0, 0] on input "Add to Compare" at bounding box center [0, 0] width 0 height 0
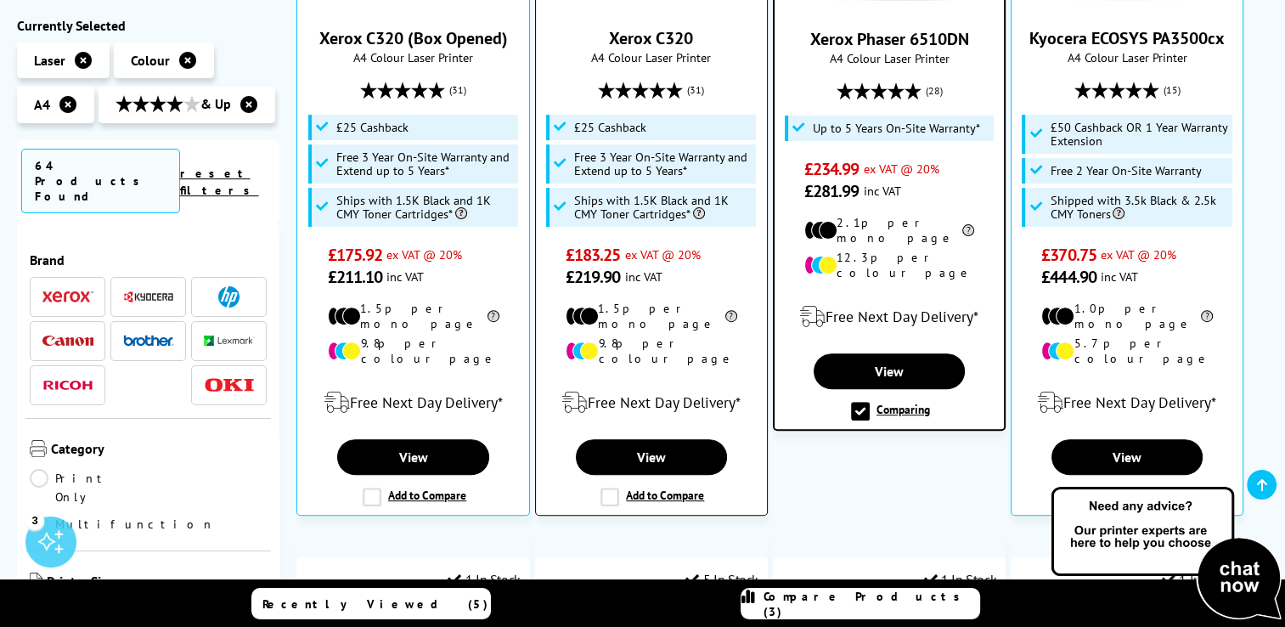
scroll to position [545, 0]
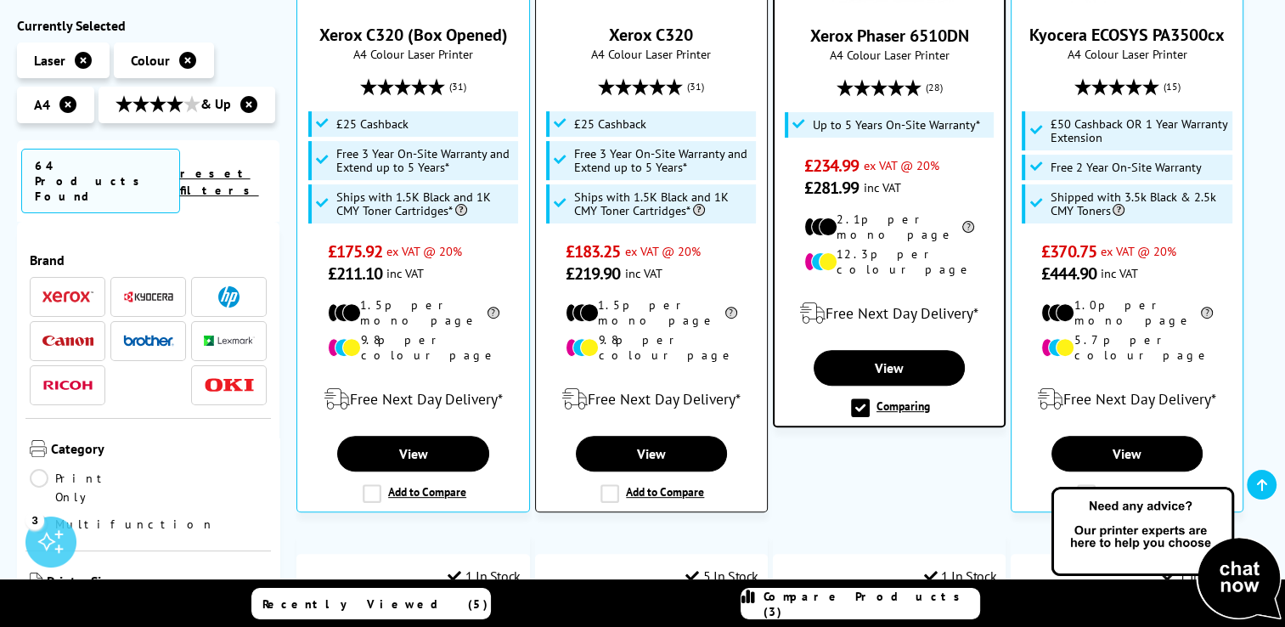
click at [608, 484] on label "Add to Compare" at bounding box center [652, 493] width 104 height 19
click at [0, 0] on input "Add to Compare" at bounding box center [0, 0] width 0 height 0
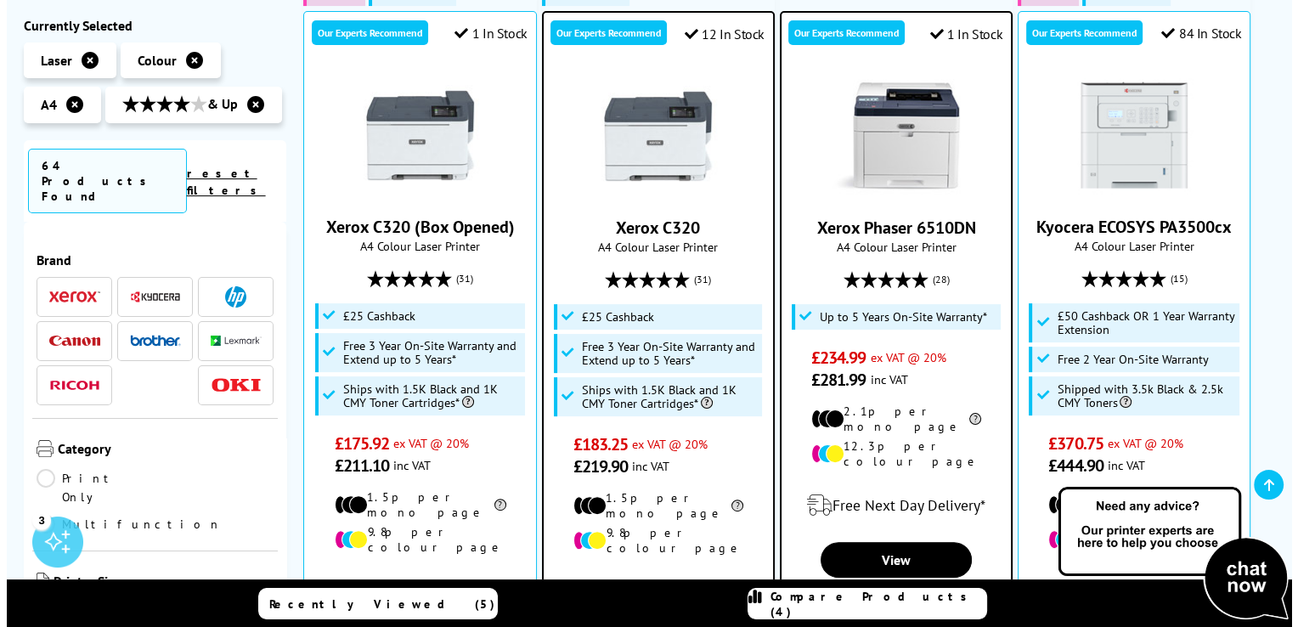
scroll to position [353, 0]
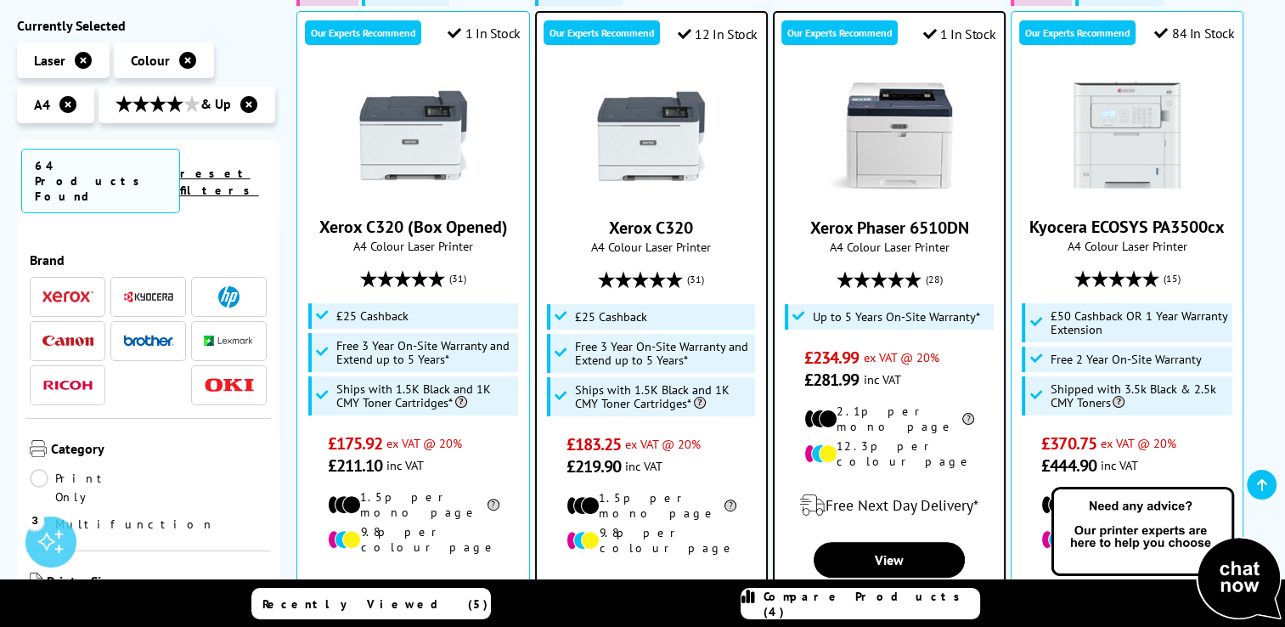
click at [933, 596] on link "Compare Products (4)" at bounding box center [861, 603] width 240 height 31
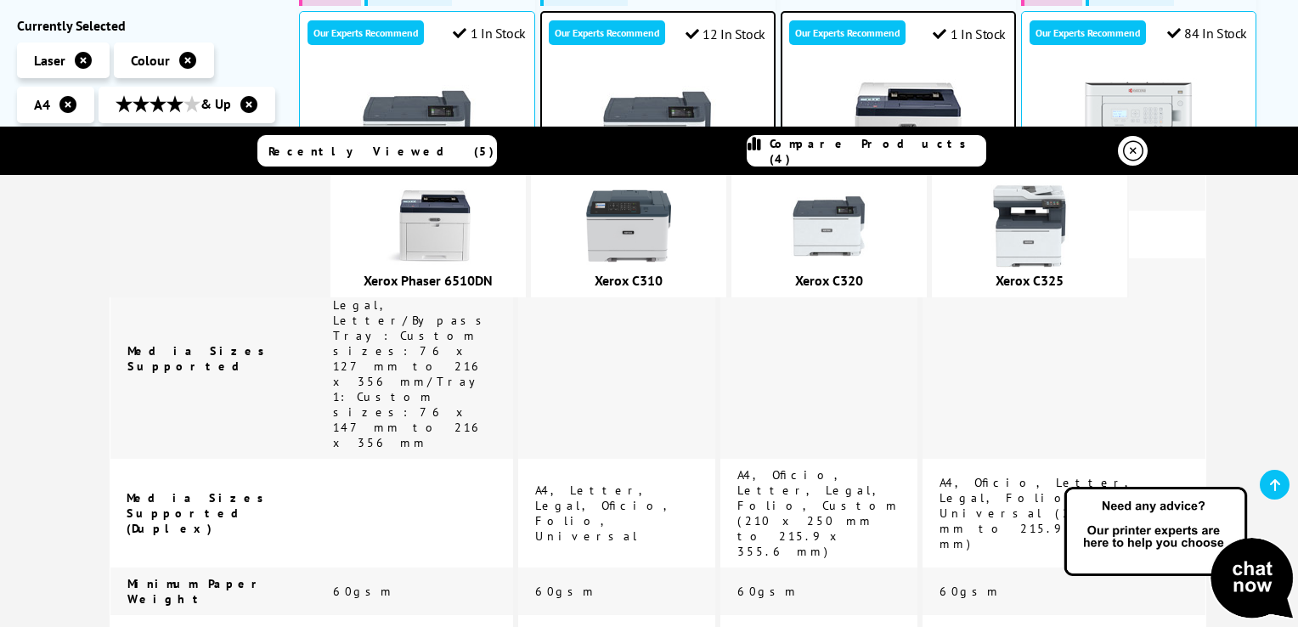
scroll to position [4545, 0]
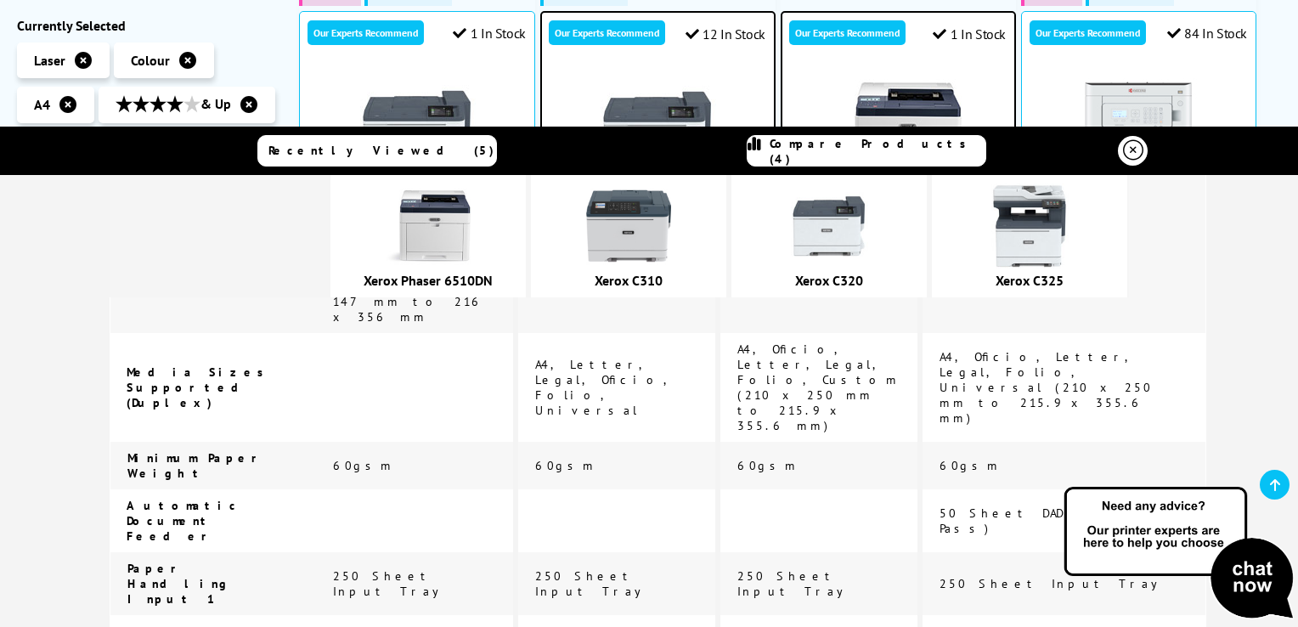
click at [654, 251] on img at bounding box center [628, 225] width 85 height 85
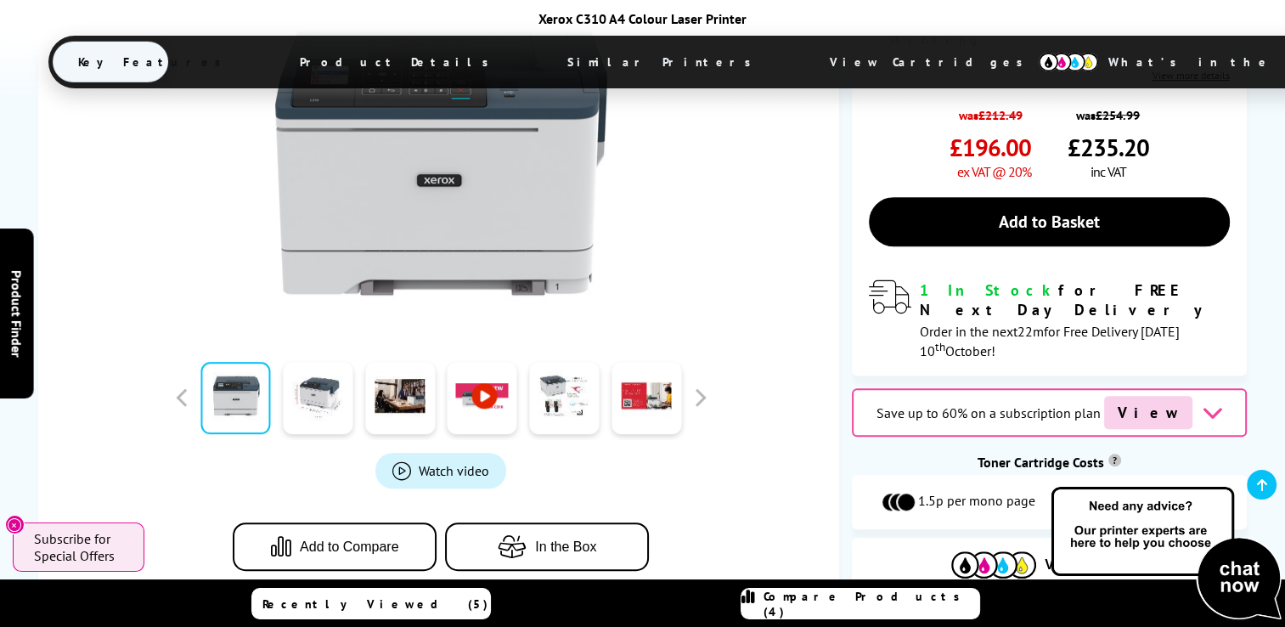
scroll to position [766, 0]
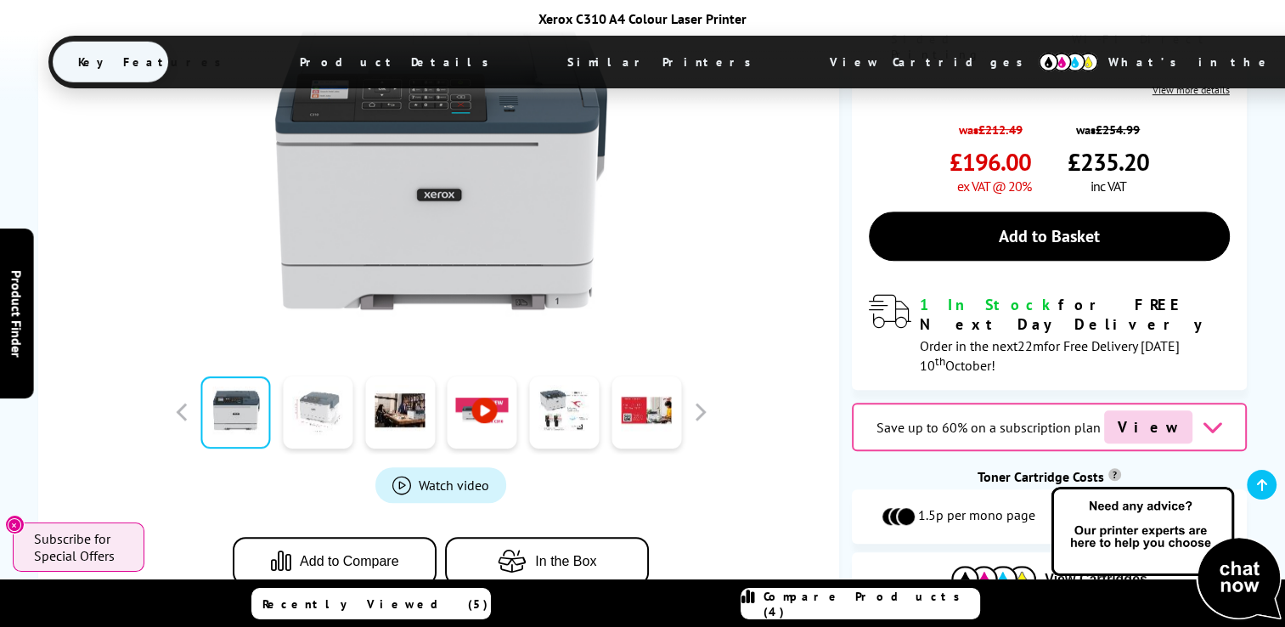
click at [342, 375] on link at bounding box center [318, 411] width 70 height 72
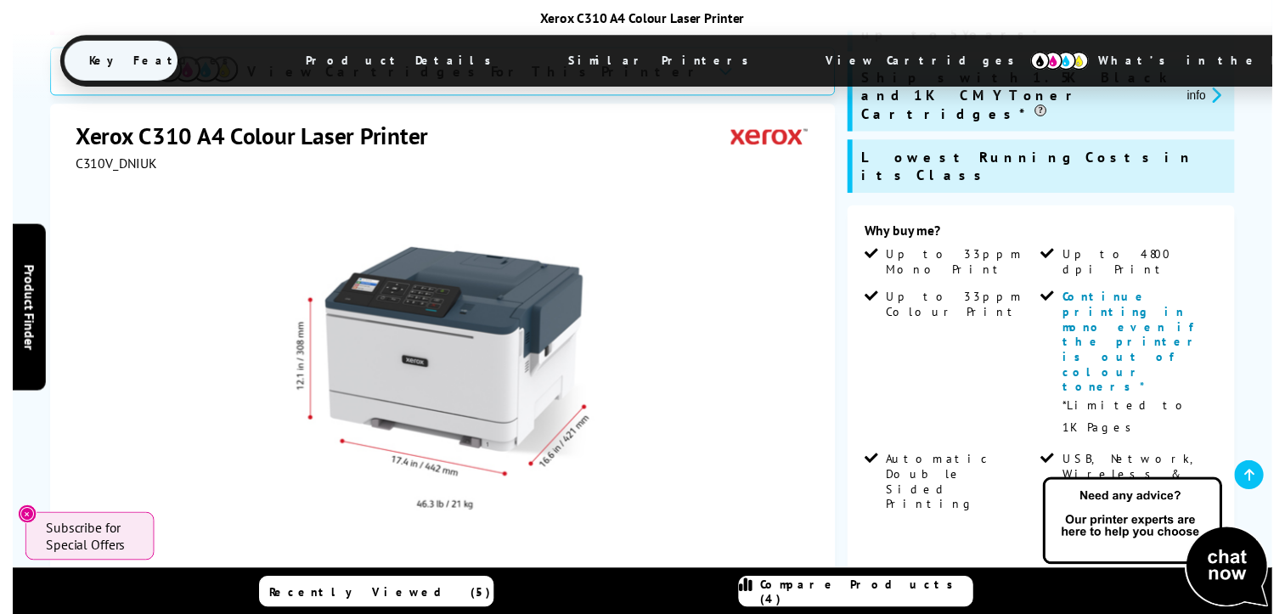
scroll to position [0, 0]
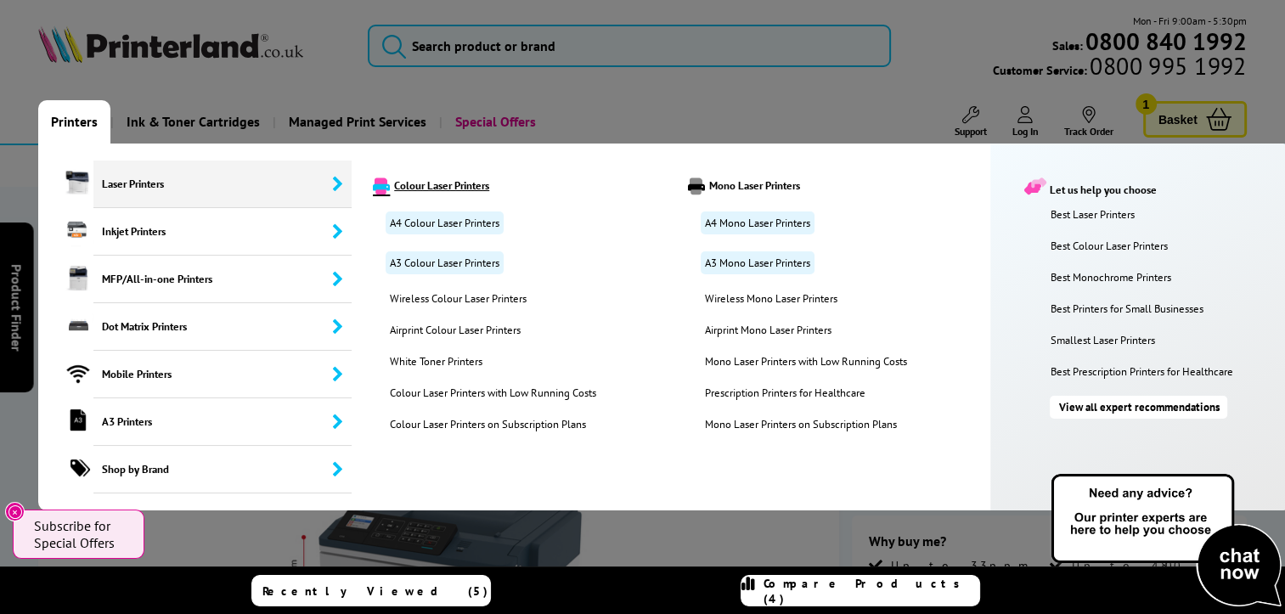
click at [452, 182] on link "Colour Laser Printers" at bounding box center [516, 186] width 313 height 17
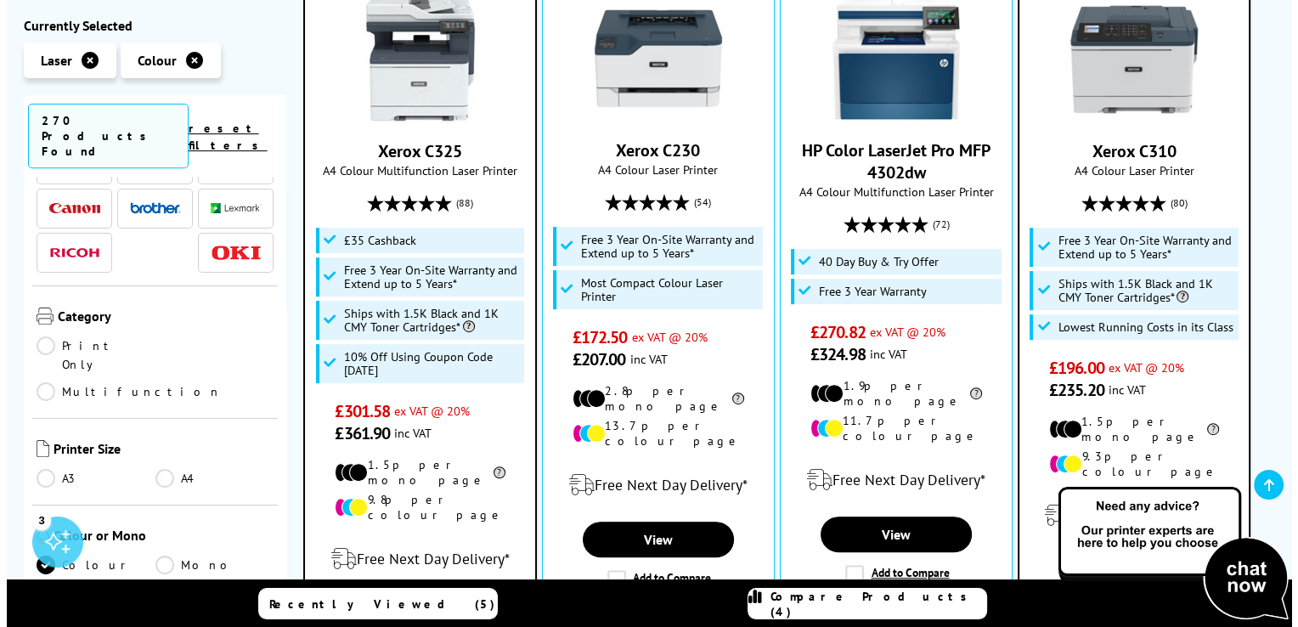
scroll to position [88, 0]
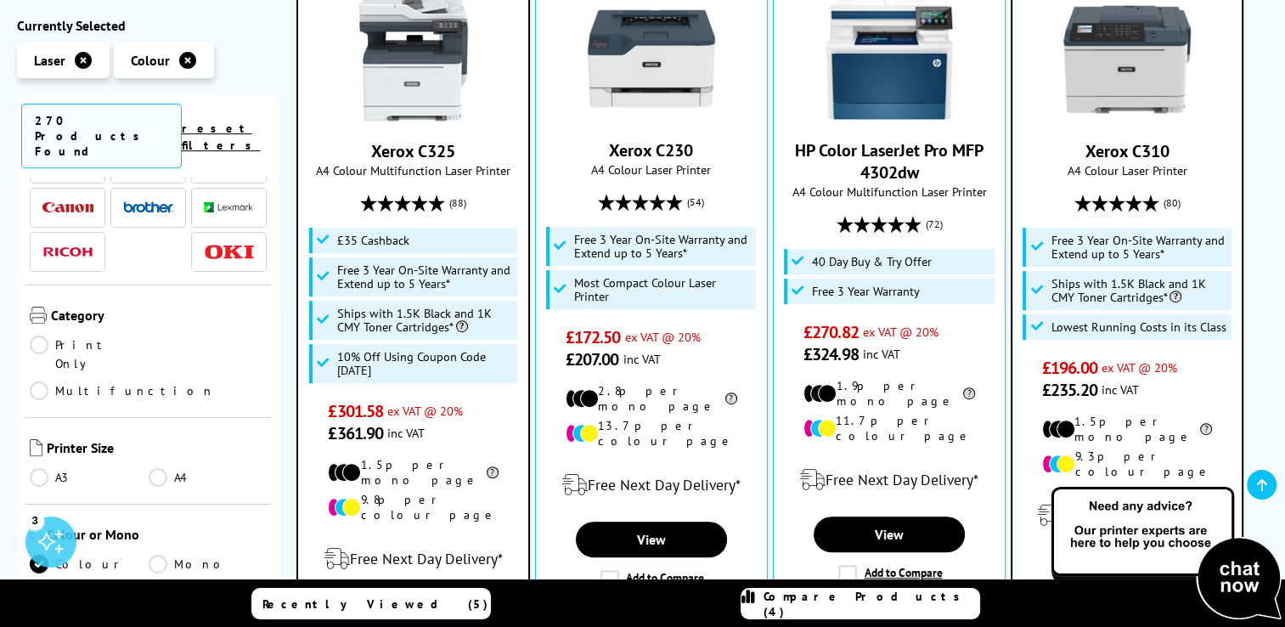
click at [758, 599] on link "Compare Products (4)" at bounding box center [861, 603] width 240 height 31
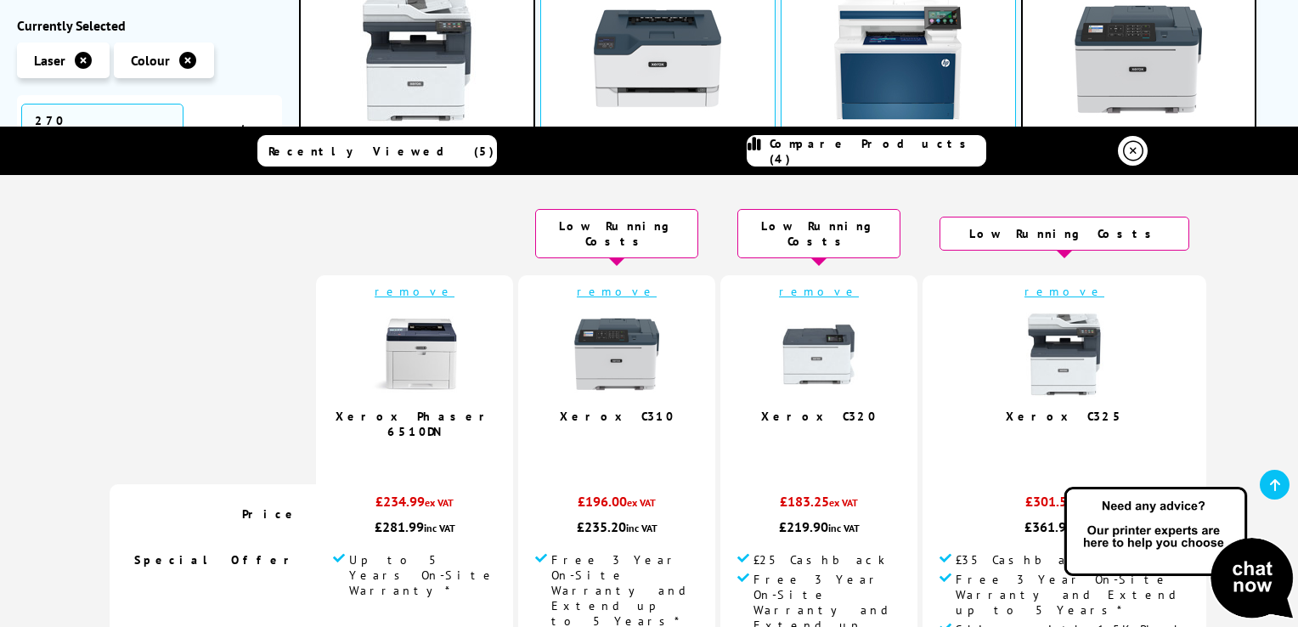
click at [1040, 284] on link "remove" at bounding box center [1064, 291] width 80 height 15
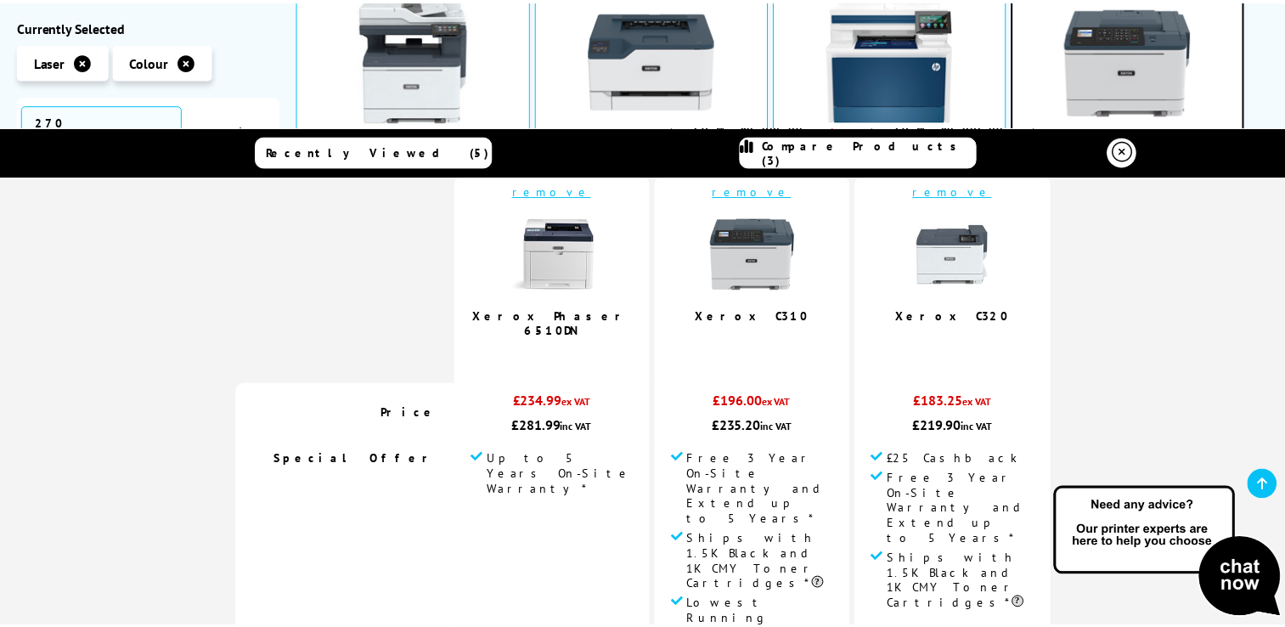
scroll to position [0, 0]
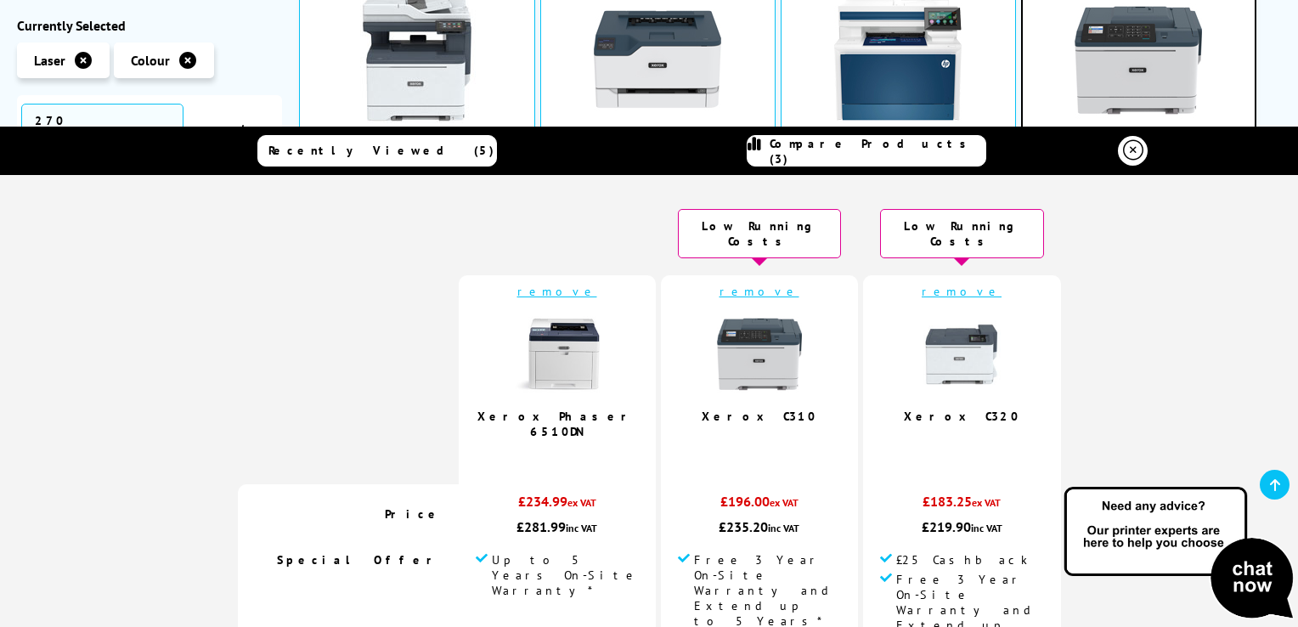
click at [764, 284] on link "remove" at bounding box center [759, 291] width 80 height 15
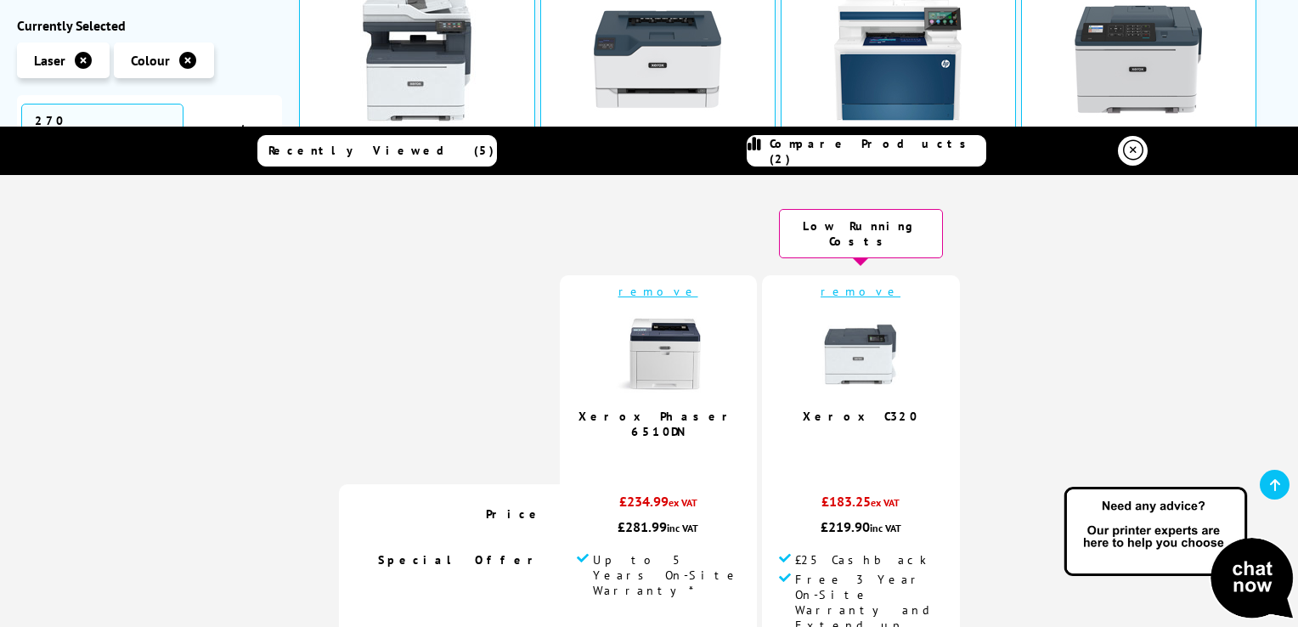
click at [1130, 149] on icon at bounding box center [1133, 150] width 20 height 20
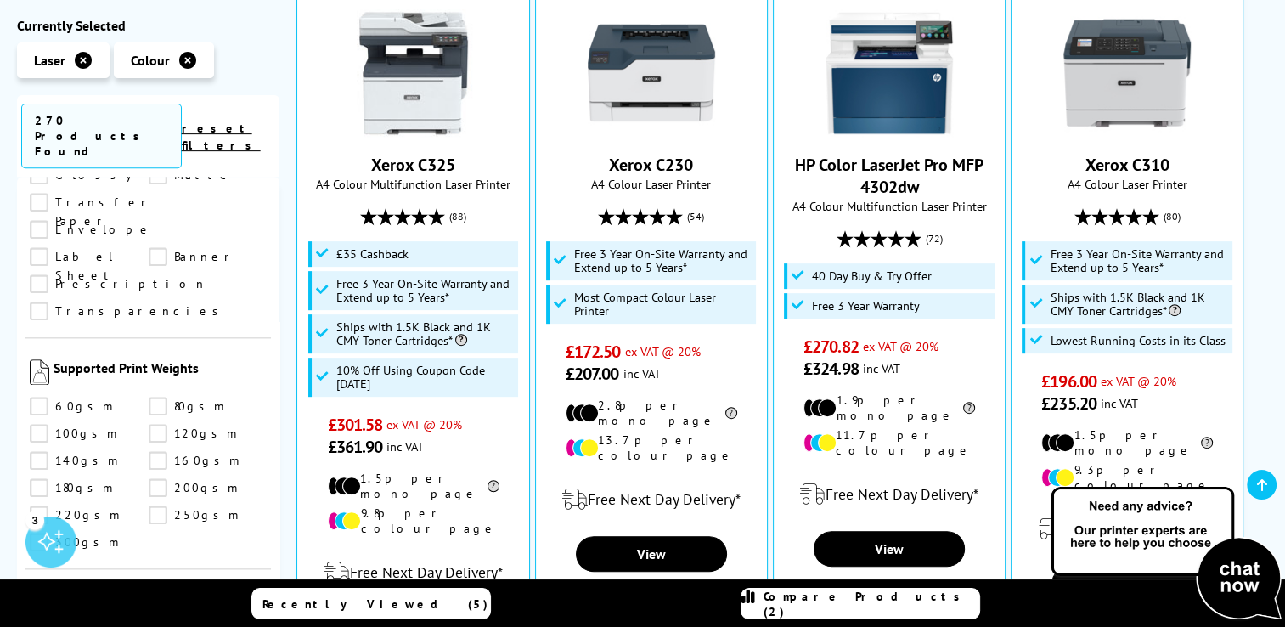
scroll to position [2381, 0]
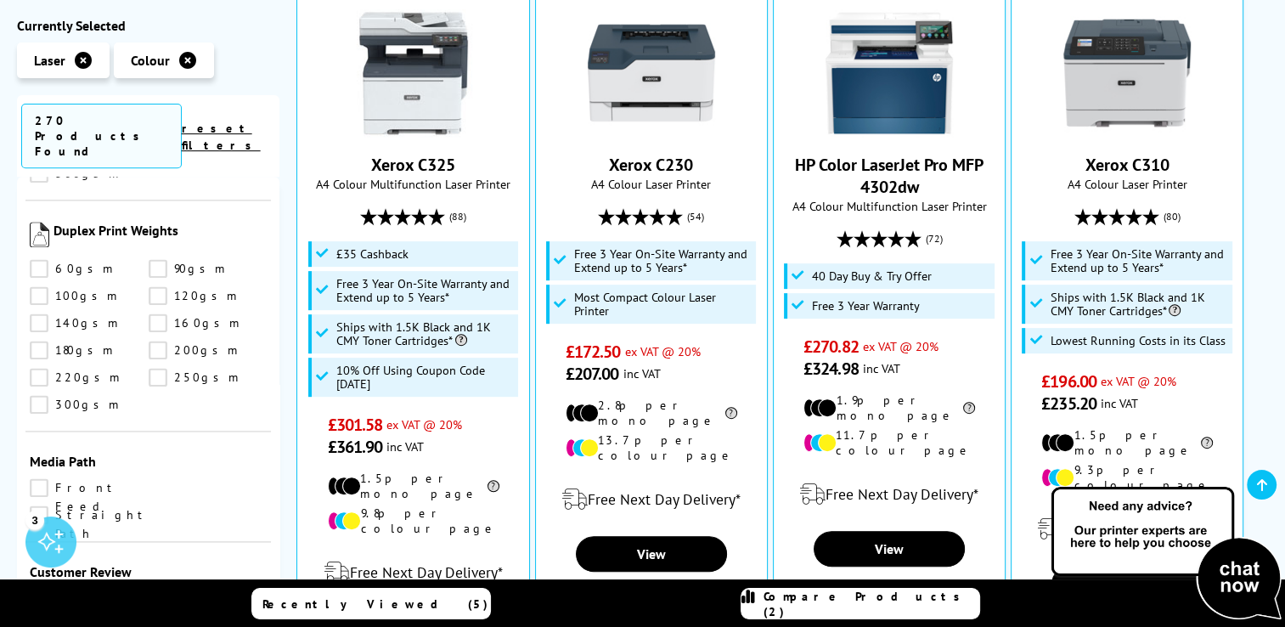
click at [25, 542] on div "Customer Review & Up & Up & Up" at bounding box center [147, 629] width 245 height 175
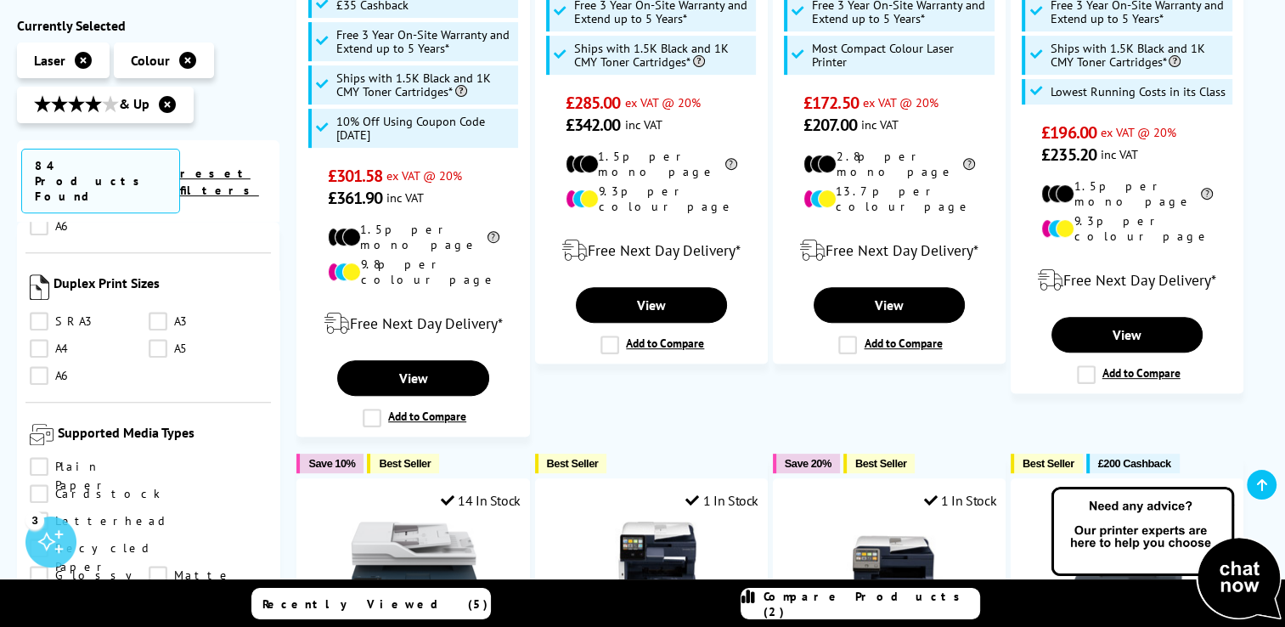
scroll to position [1634, 0]
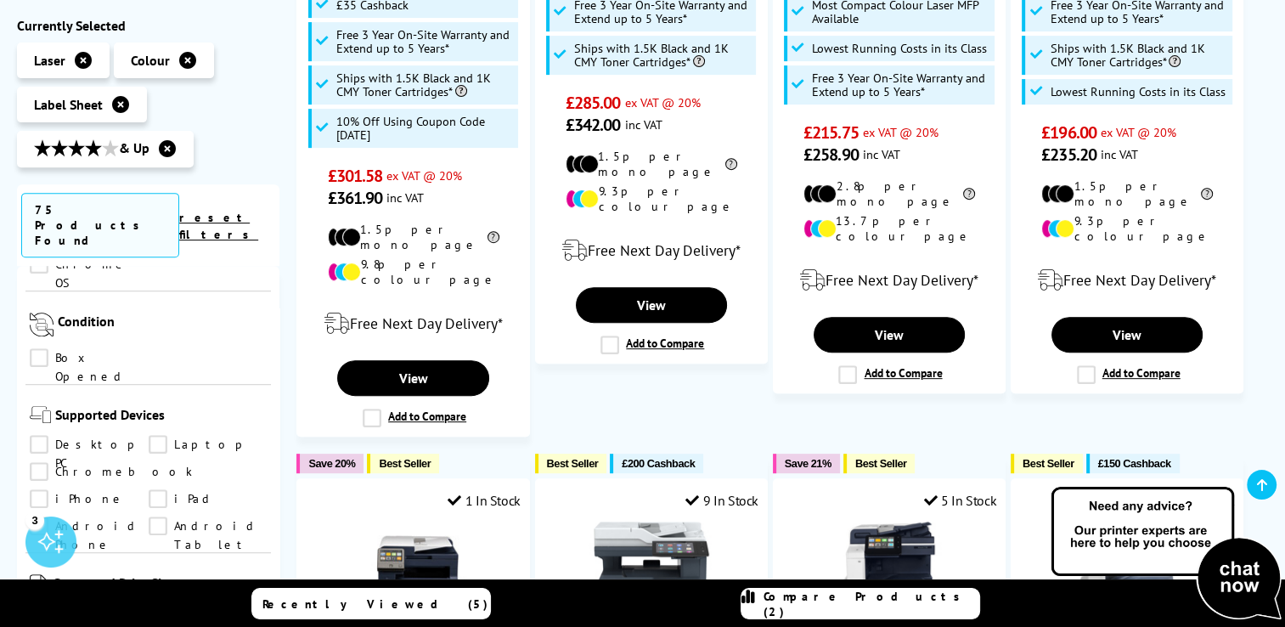
scroll to position [1252, 0]
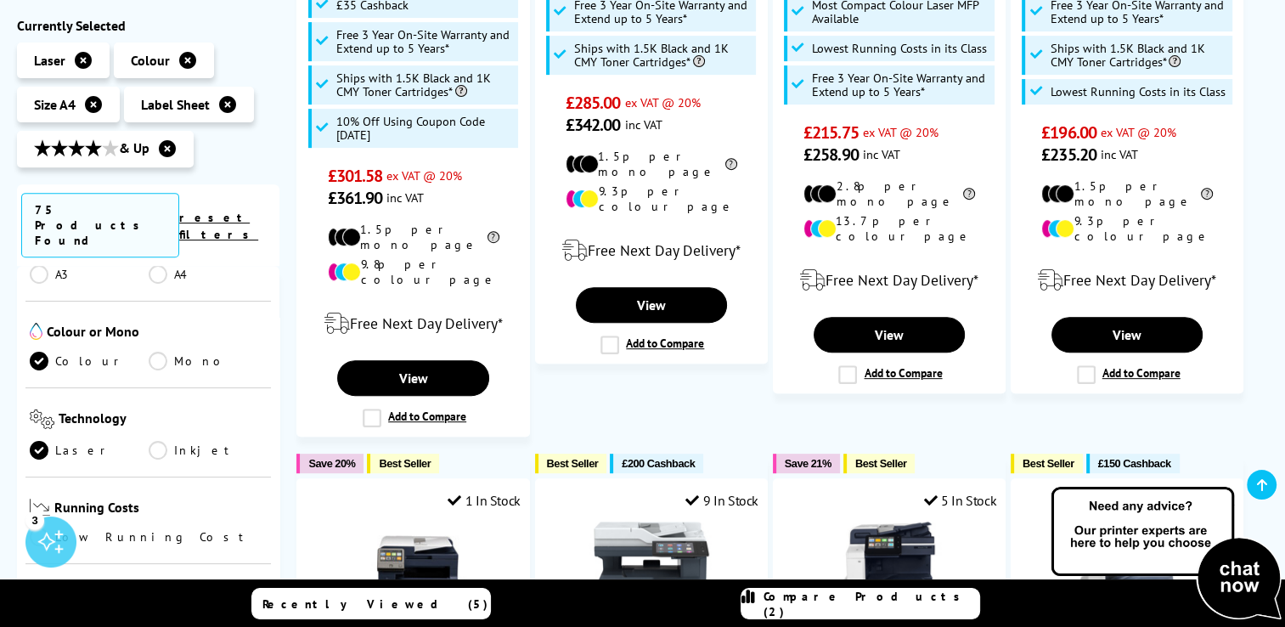
scroll to position [378, 0]
click at [53, 531] on link "Low Running Cost" at bounding box center [148, 540] width 237 height 19
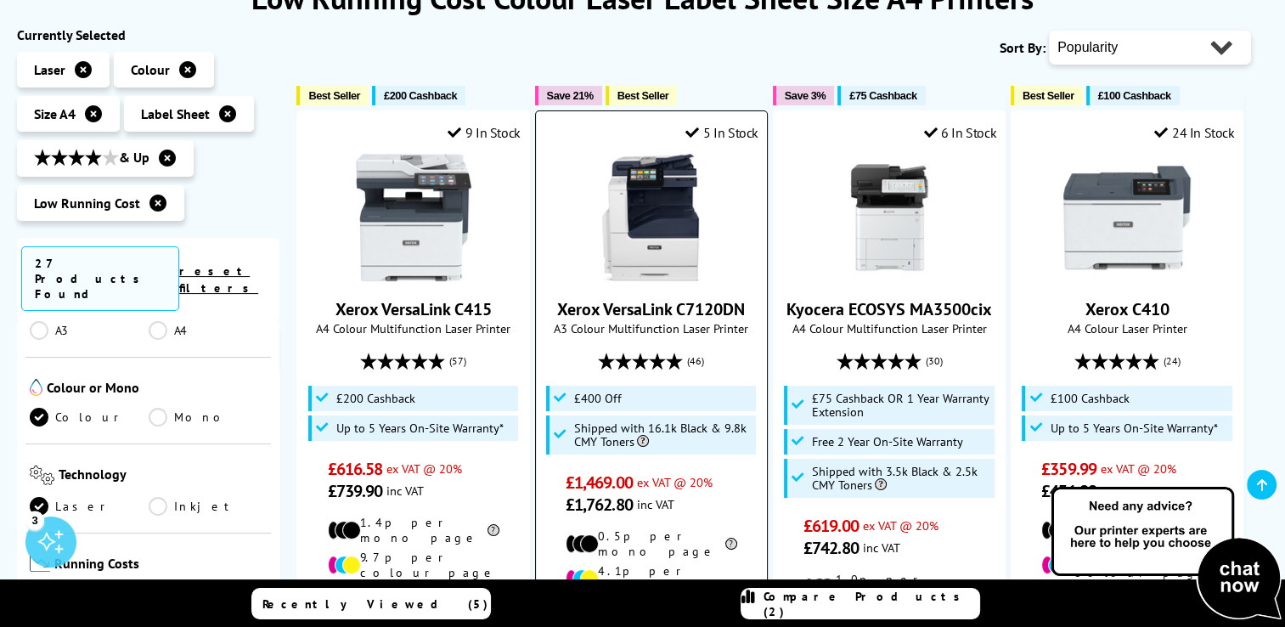
scroll to position [253, 0]
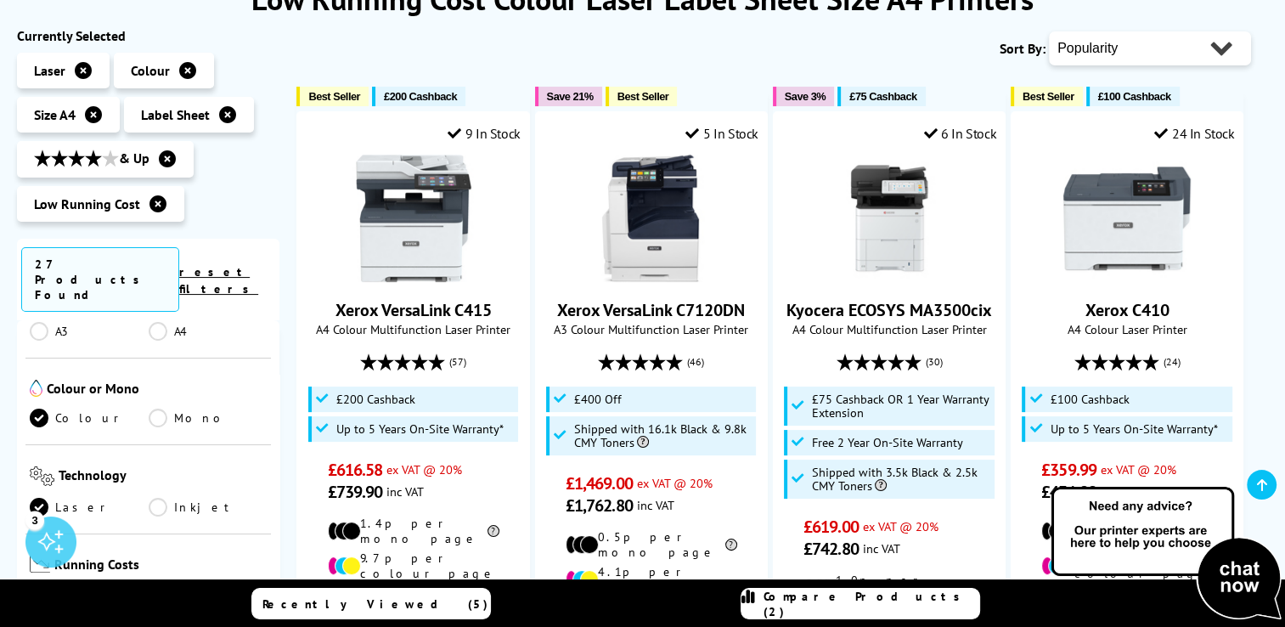
click at [1152, 52] on select "Popularity Rating Price - Low to High Price - High to Low Running Costs - Low t…" at bounding box center [1150, 48] width 202 height 34
select select "Price Ascending"
click at [1049, 31] on select "Popularity Rating Price - Low to High Price - High to Low Running Costs - Low t…" at bounding box center [1150, 48] width 202 height 34
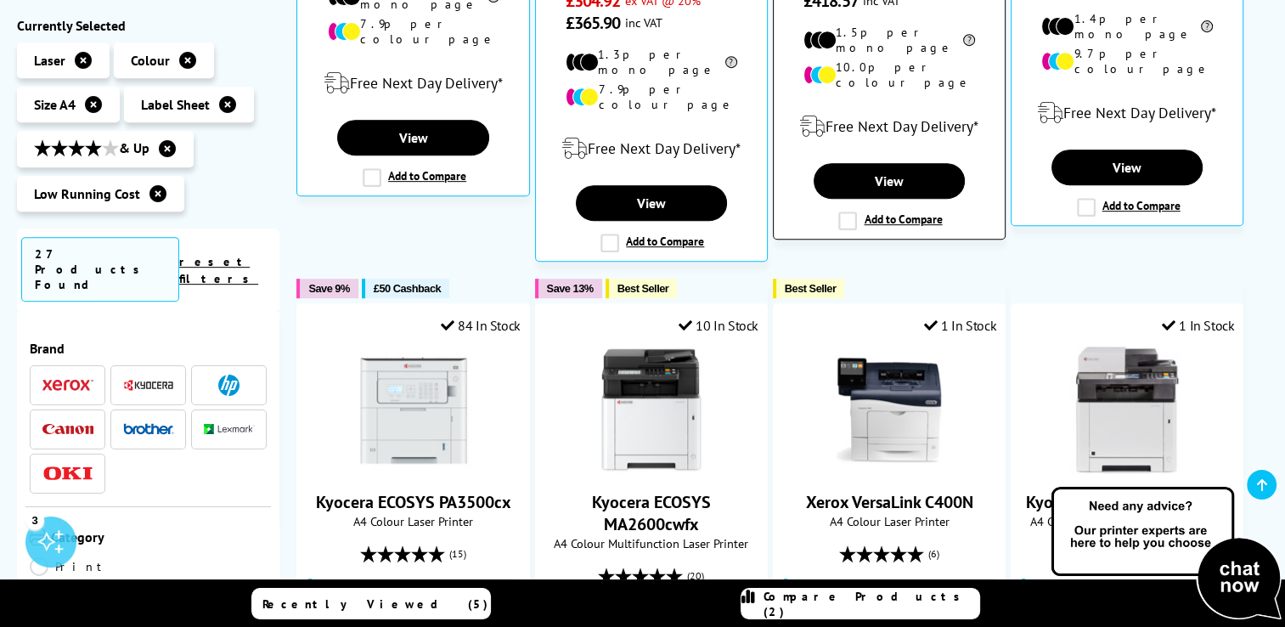
scroll to position [775, 0]
